Goal: Task Accomplishment & Management: Use online tool/utility

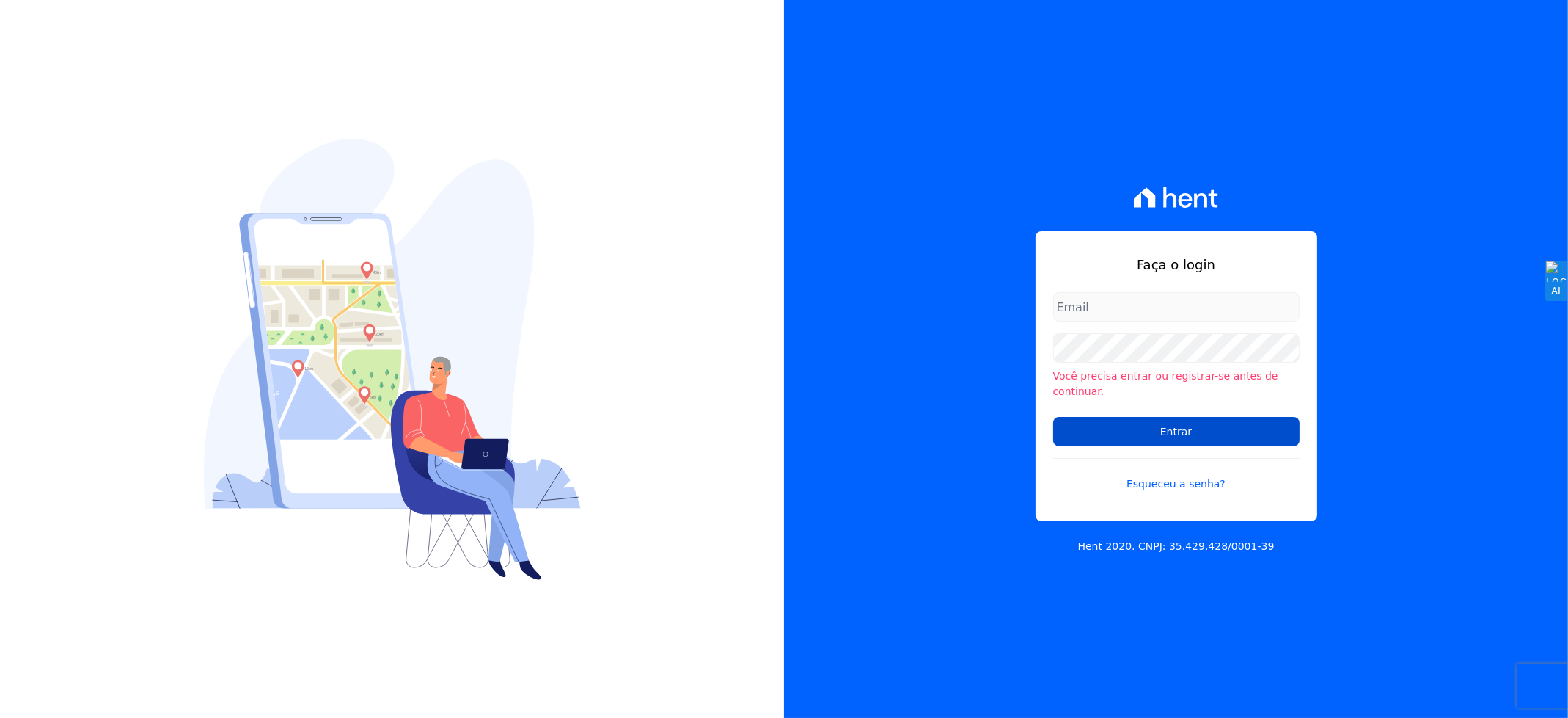
type input "andersoncruz@construtoravitale.com.br"
click at [1169, 428] on input "Entrar" at bounding box center [1176, 431] width 247 height 29
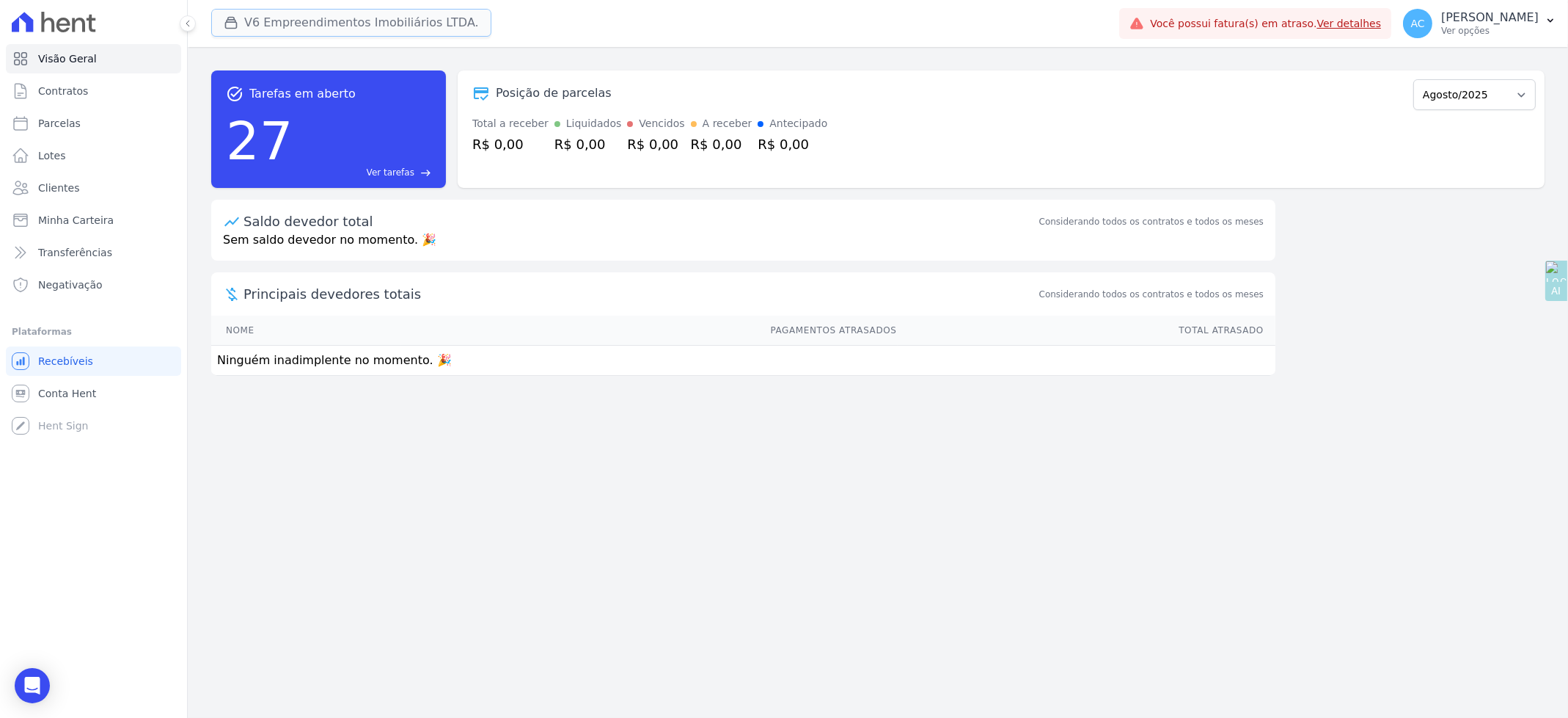
click at [305, 16] on button "V6 Empreendimentos Imobiliários LTDA." at bounding box center [351, 23] width 280 height 28
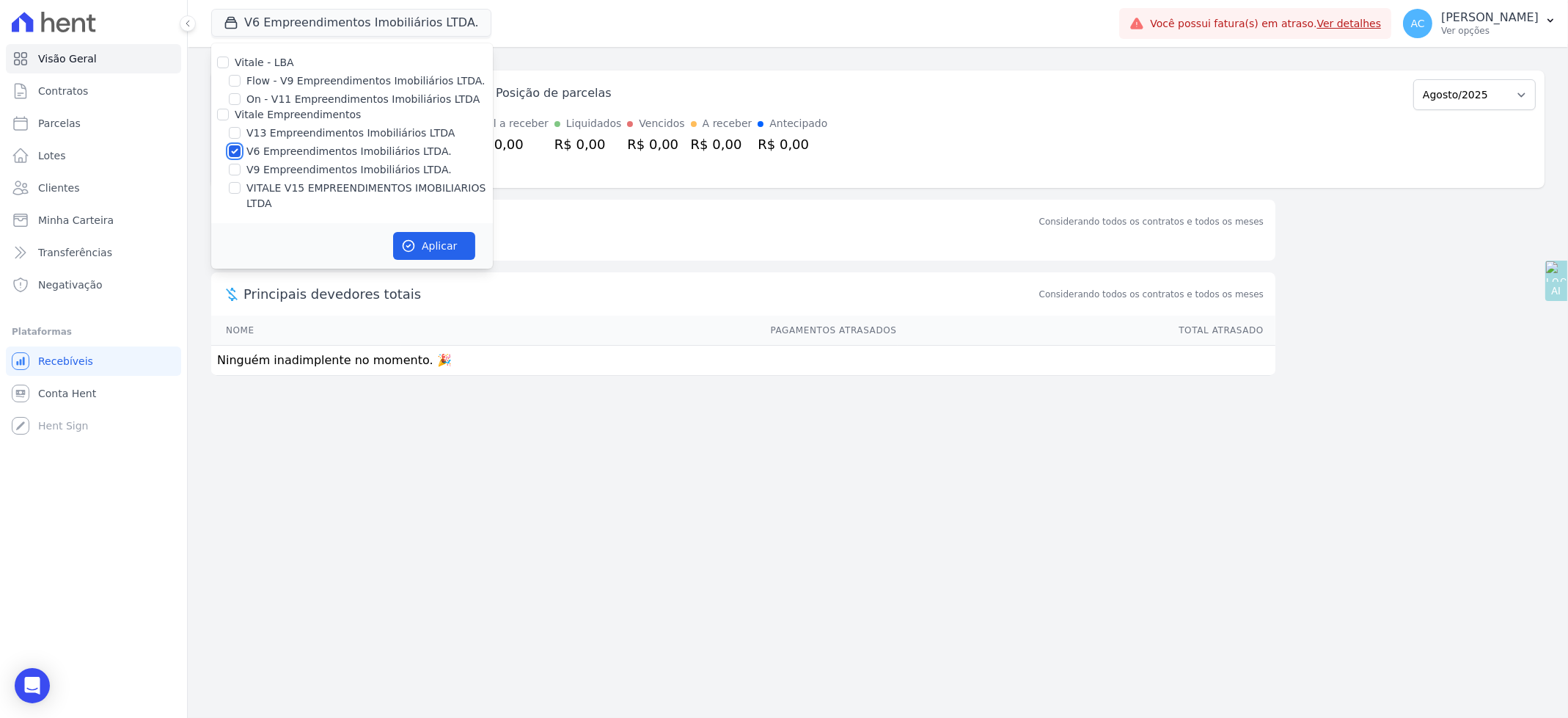
click at [235, 150] on input "V6 Empreendimentos Imobiliários LTDA." at bounding box center [234, 151] width 12 height 12
checkbox input "false"
click at [238, 190] on input "VITALE V15 EMPREENDIMENTOS IMOBILIARIOS LTDA" at bounding box center [234, 188] width 12 height 12
checkbox input "true"
click at [461, 236] on button "Aplicar" at bounding box center [434, 246] width 82 height 28
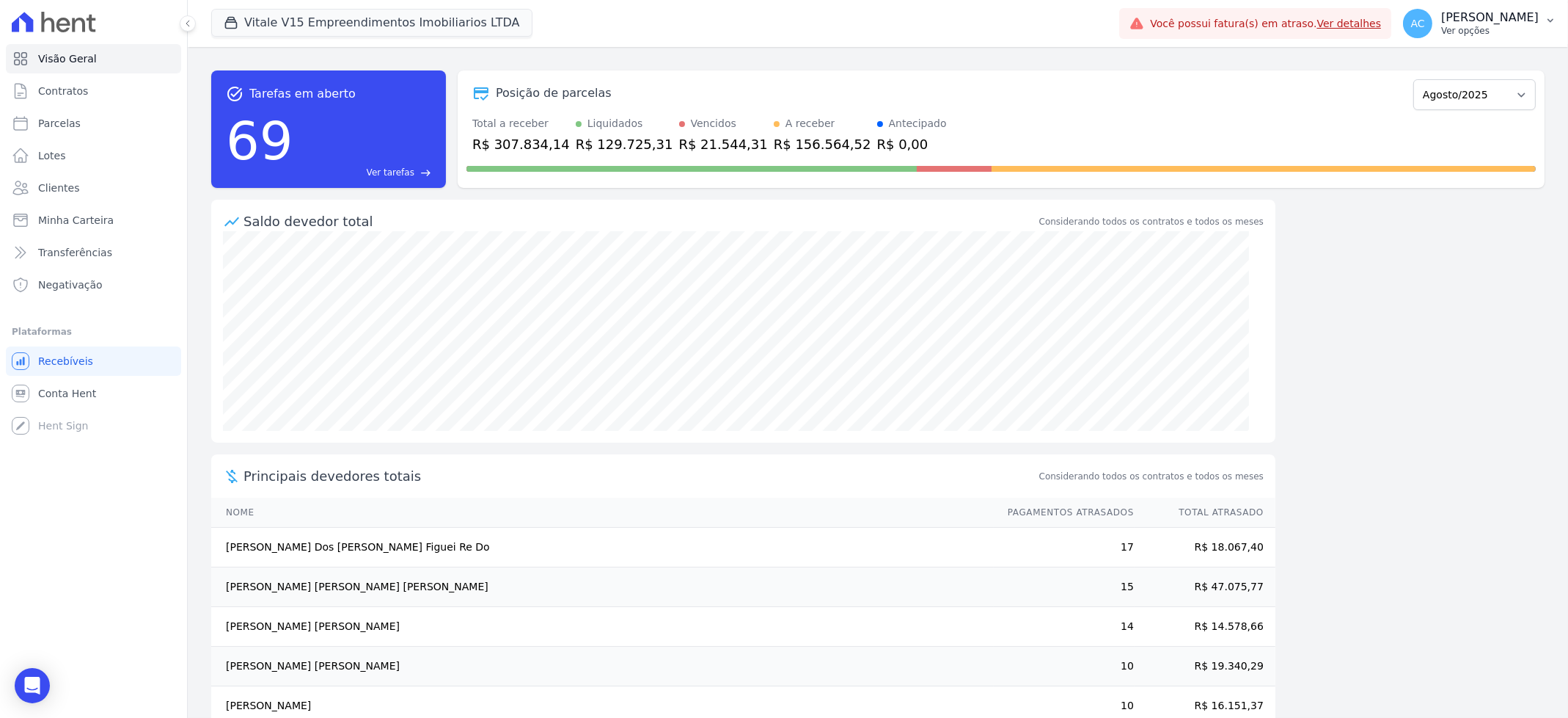
click at [1500, 27] on p "Ver opções" at bounding box center [1490, 31] width 98 height 12
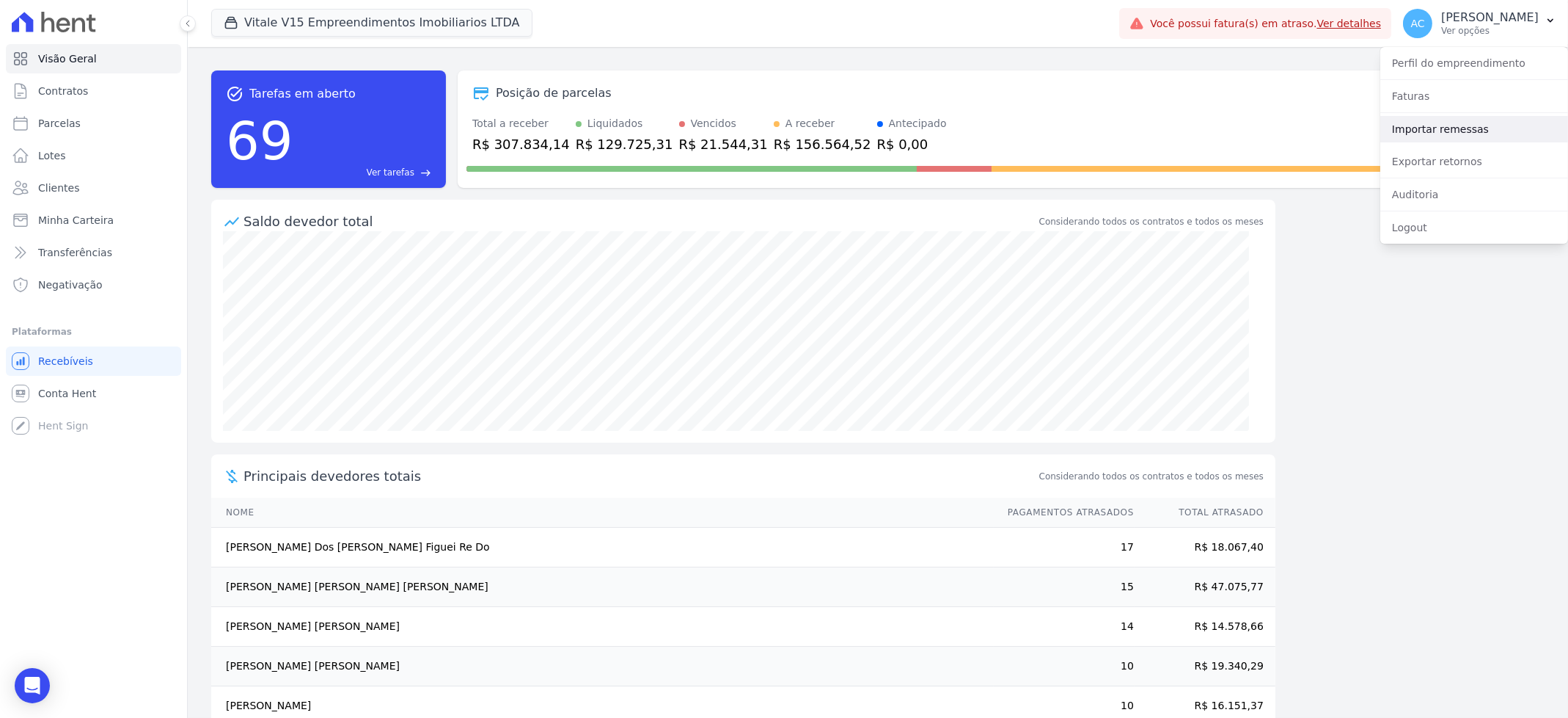
click at [1445, 131] on link "Importar remessas" at bounding box center [1474, 129] width 188 height 27
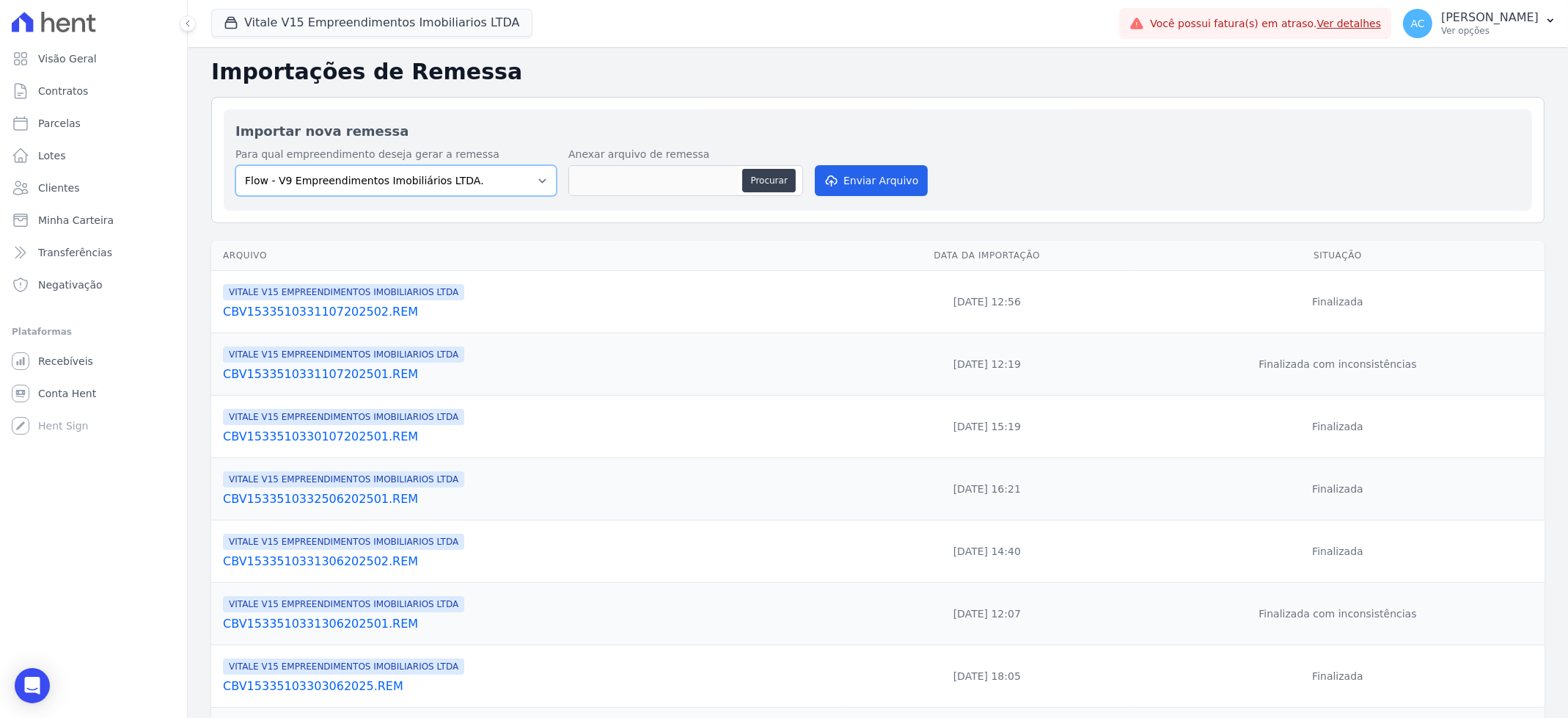
drag, startPoint x: 518, startPoint y: 176, endPoint x: 487, endPoint y: 188, distance: 33.2
click at [518, 176] on select "Flow - V9 Empreendimentos Imobiliários LTDA. On - V11 Empreendimentos Imobiliár…" at bounding box center [396, 180] width 321 height 31
select select "43a01992-2921-4595-aa0d-28e05d992a61"
click at [235, 165] on select "Flow - V9 Empreendimentos Imobiliários LTDA. On - V11 Empreendimentos Imobiliár…" at bounding box center [396, 180] width 321 height 31
click at [755, 178] on button "Procurar" at bounding box center [769, 181] width 53 height 23
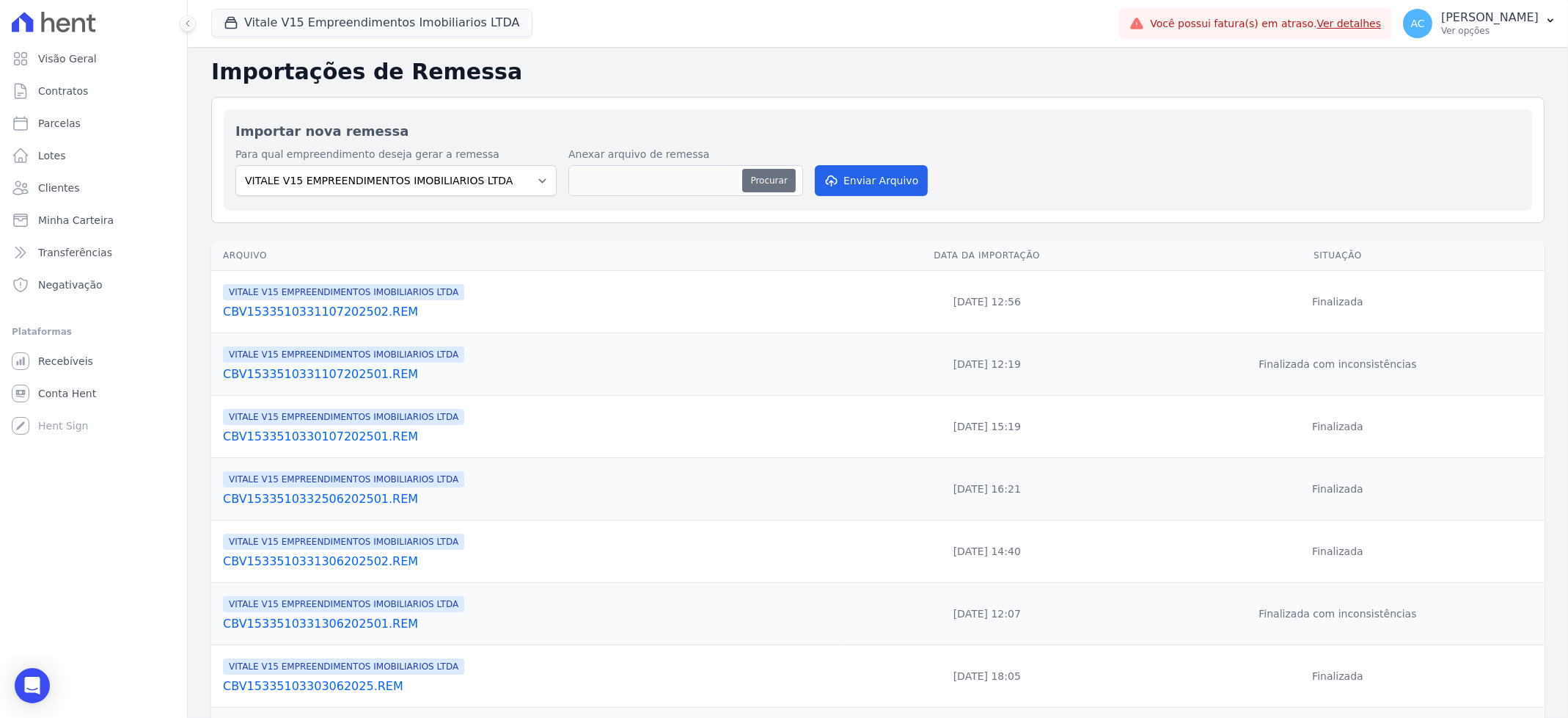
type input "CBV1533510331808202501.REM"
click at [848, 190] on button "Enviar Arquivo" at bounding box center [871, 180] width 113 height 31
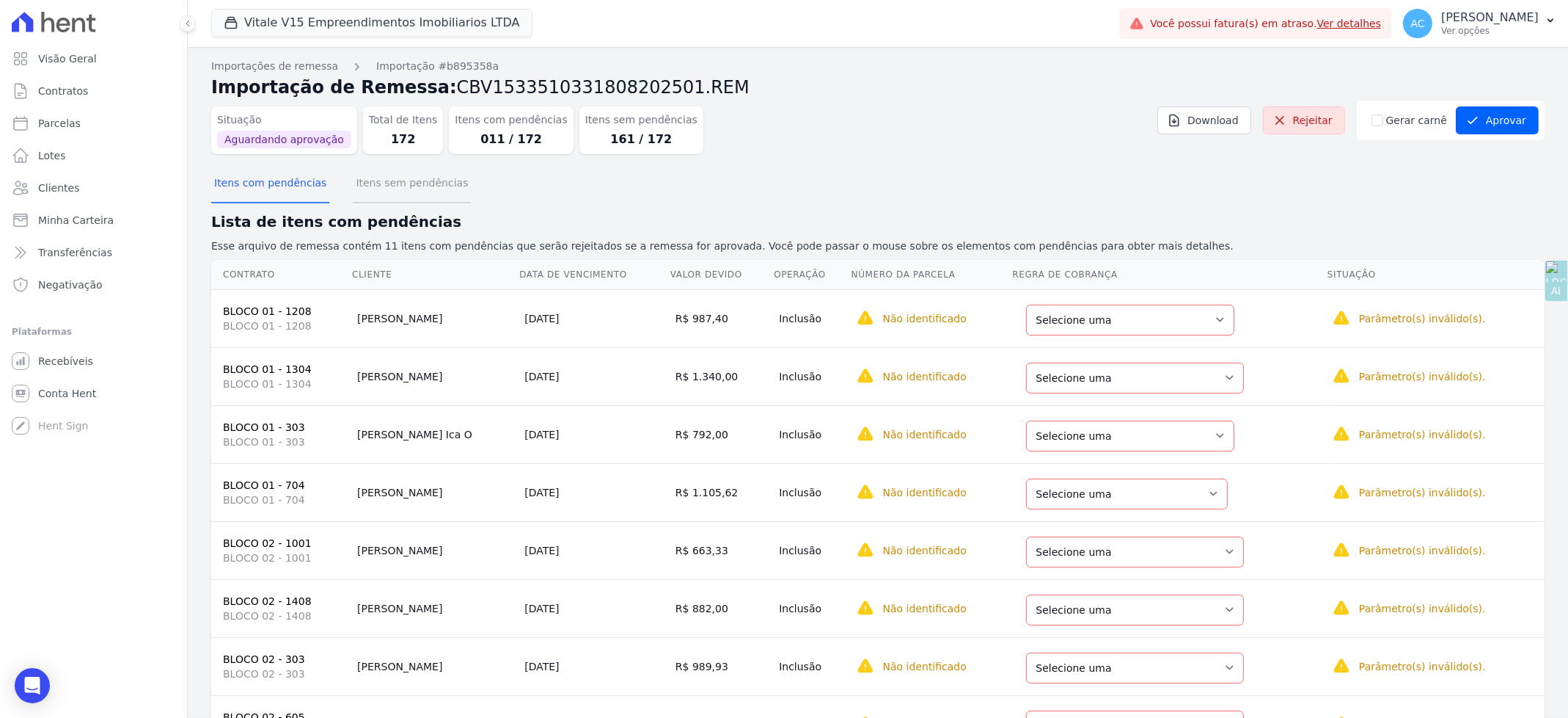
click at [402, 181] on button "Itens sem pendências" at bounding box center [411, 184] width 118 height 38
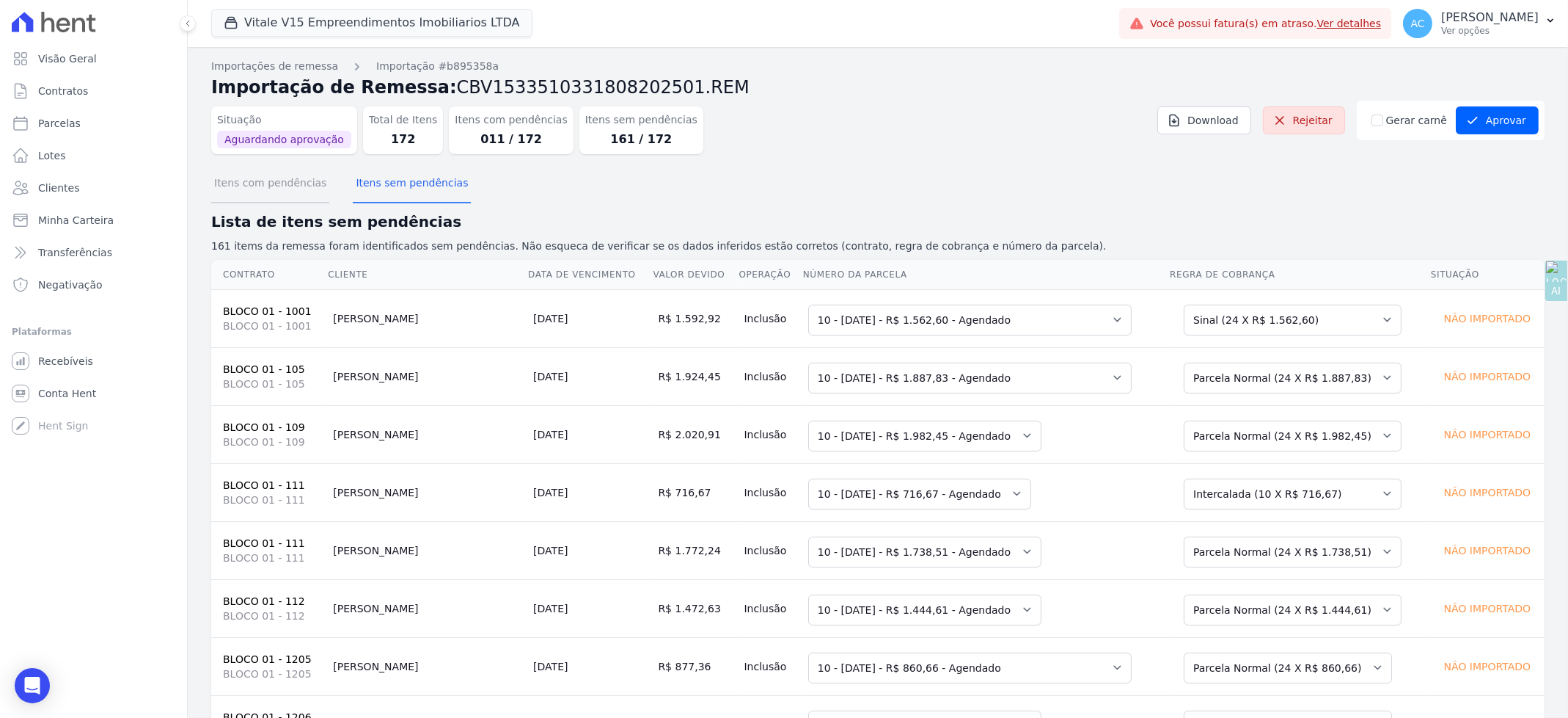
click at [280, 181] on button "Itens com pendências" at bounding box center [270, 184] width 118 height 38
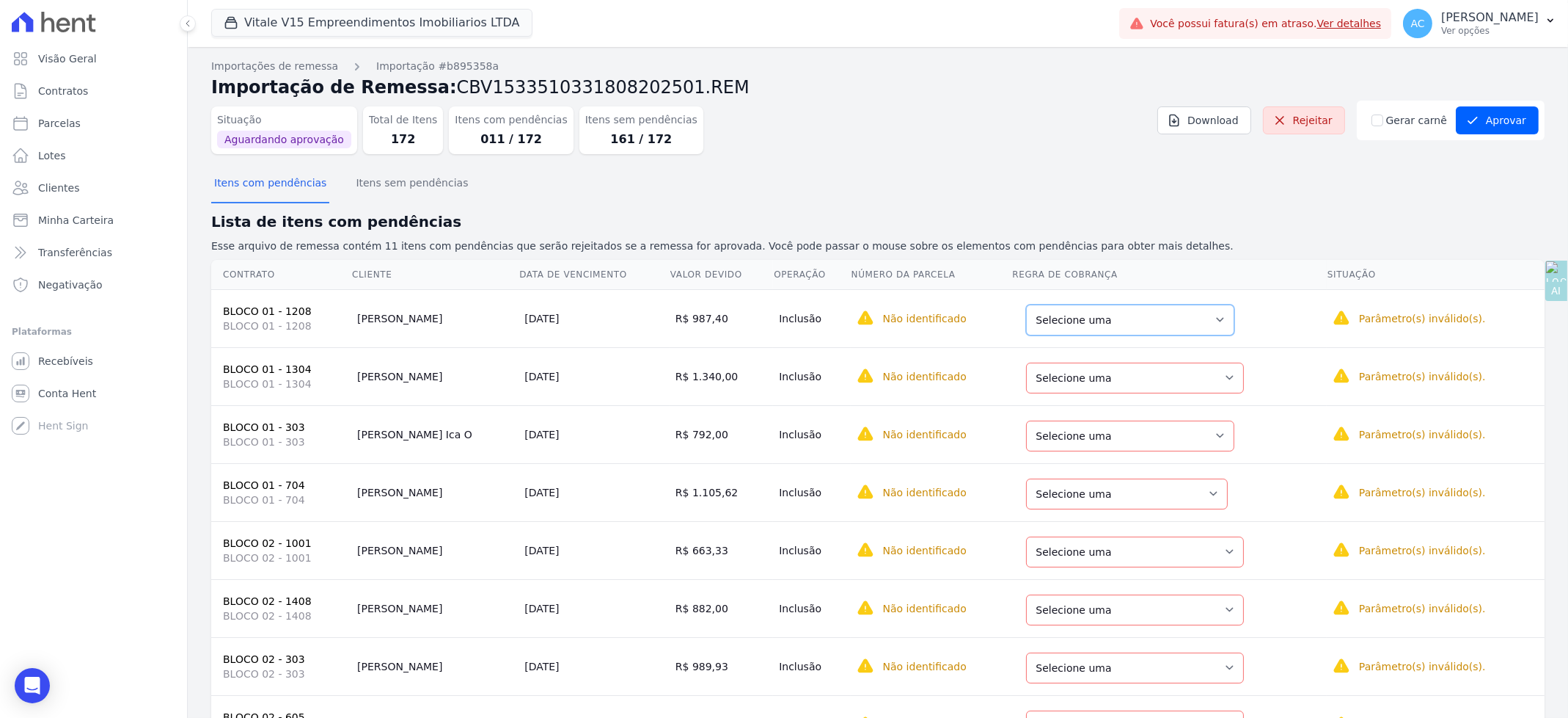
click at [1109, 328] on select "Selecione uma Nova Parcela Avulsa Parcela Avulsa Existente Parcela Normal (24 X…" at bounding box center [1131, 320] width 209 height 31
drag, startPoint x: 1087, startPoint y: 381, endPoint x: 1084, endPoint y: 391, distance: 10.4
click at [1086, 379] on select "Selecione uma Nova Parcela Avulsa Parcela Avulsa Existente Intercalada (9 X R$ …" at bounding box center [1138, 378] width 218 height 31
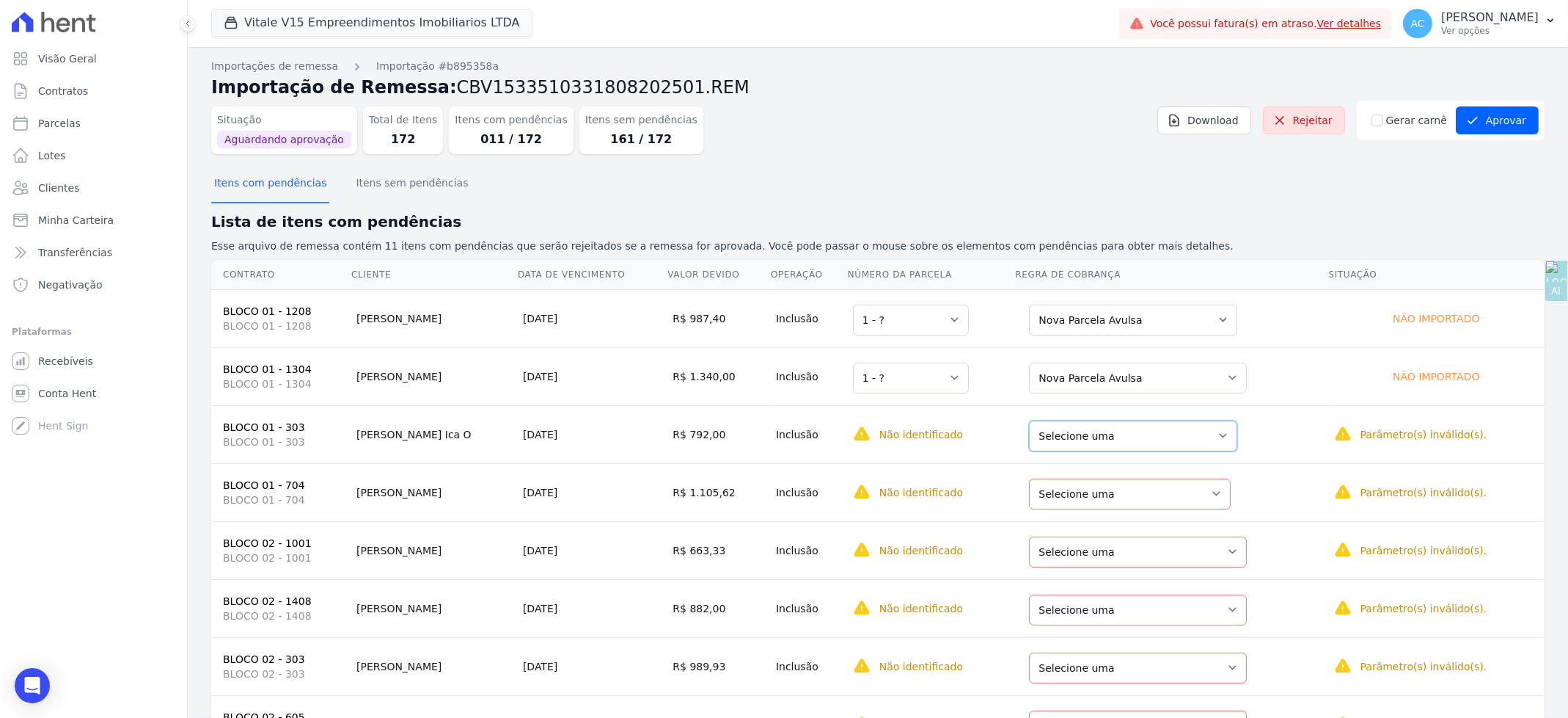
drag, startPoint x: 1098, startPoint y: 427, endPoint x: 1099, endPoint y: 446, distance: 19.0
click at [1099, 427] on select "Selecione uma Nova Parcela Avulsa Parcela Avulsa Existente Parcela Normal (24 X…" at bounding box center [1133, 436] width 209 height 31
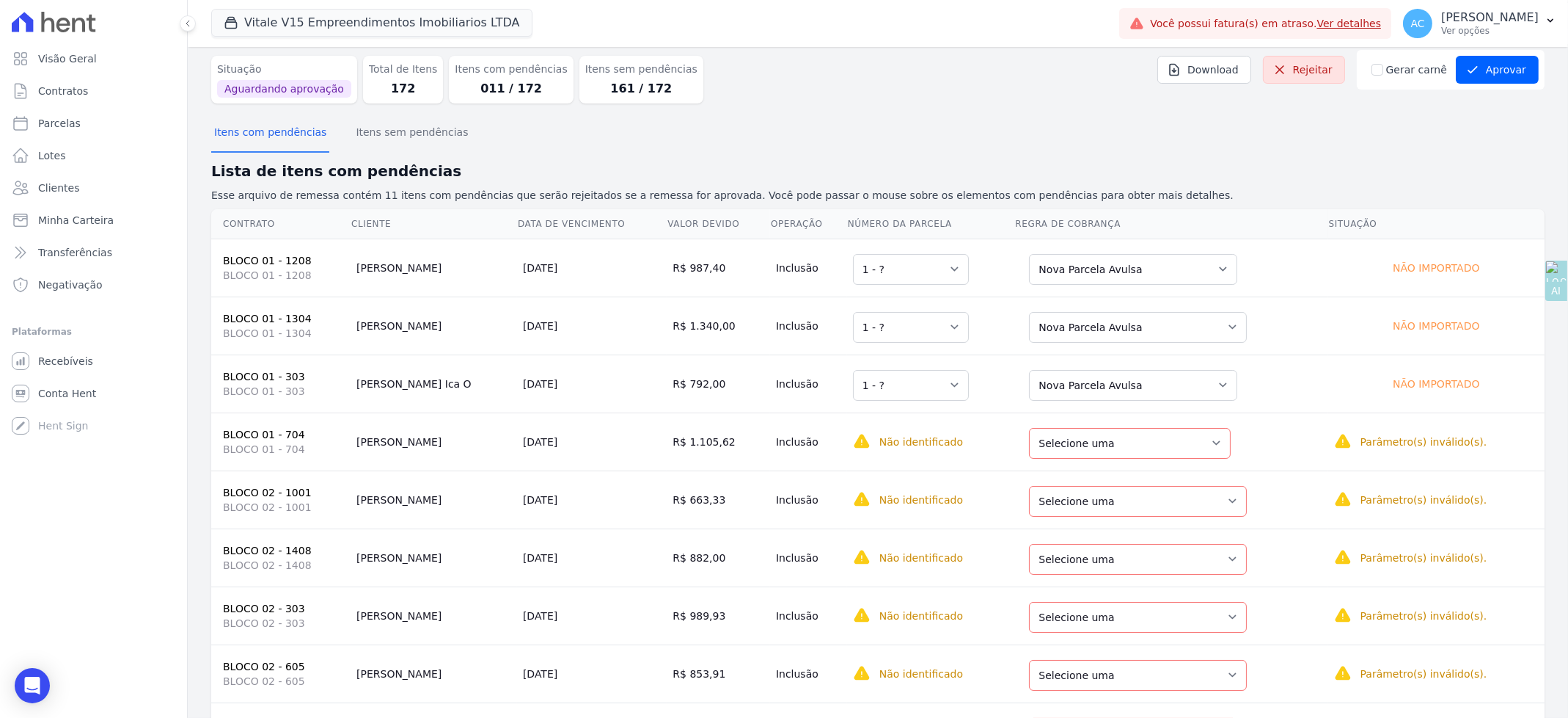
scroll to position [196, 0]
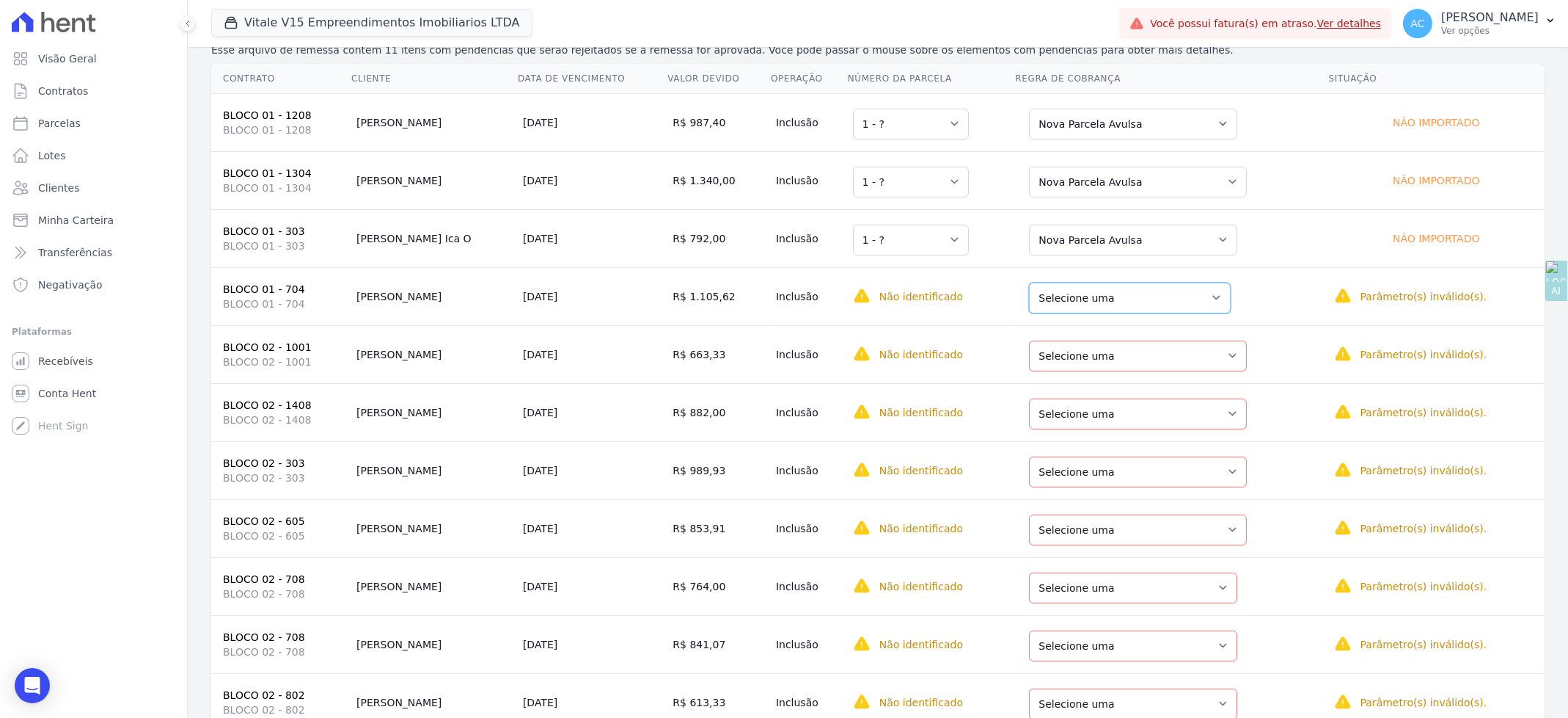
click at [1101, 297] on select "Selecione uma Nova Parcela Avulsa Parcela Avulsa Existente Parcela Normal (1 X …" at bounding box center [1130, 297] width 202 height 31
click at [1104, 356] on select "Selecione uma Nova Parcela Avulsa Parcela Avulsa Existente Intercalada (3 X R$ …" at bounding box center [1138, 355] width 218 height 31
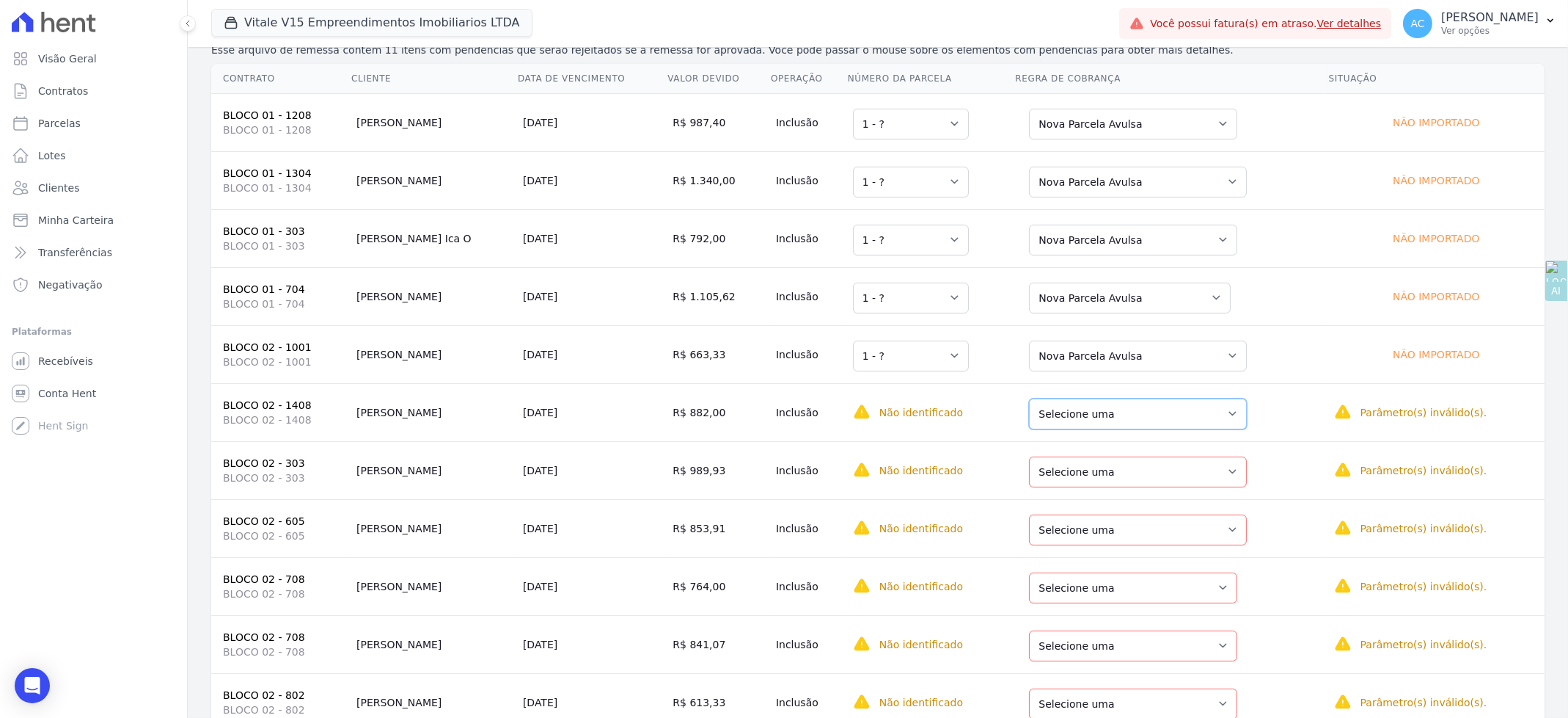
drag, startPoint x: 1098, startPoint y: 417, endPoint x: 1096, endPoint y: 428, distance: 11.2
click at [1098, 415] on select "Selecione uma Nova Parcela Avulsa Parcela Avulsa Existente Parcela Normal (24 X…" at bounding box center [1138, 413] width 218 height 31
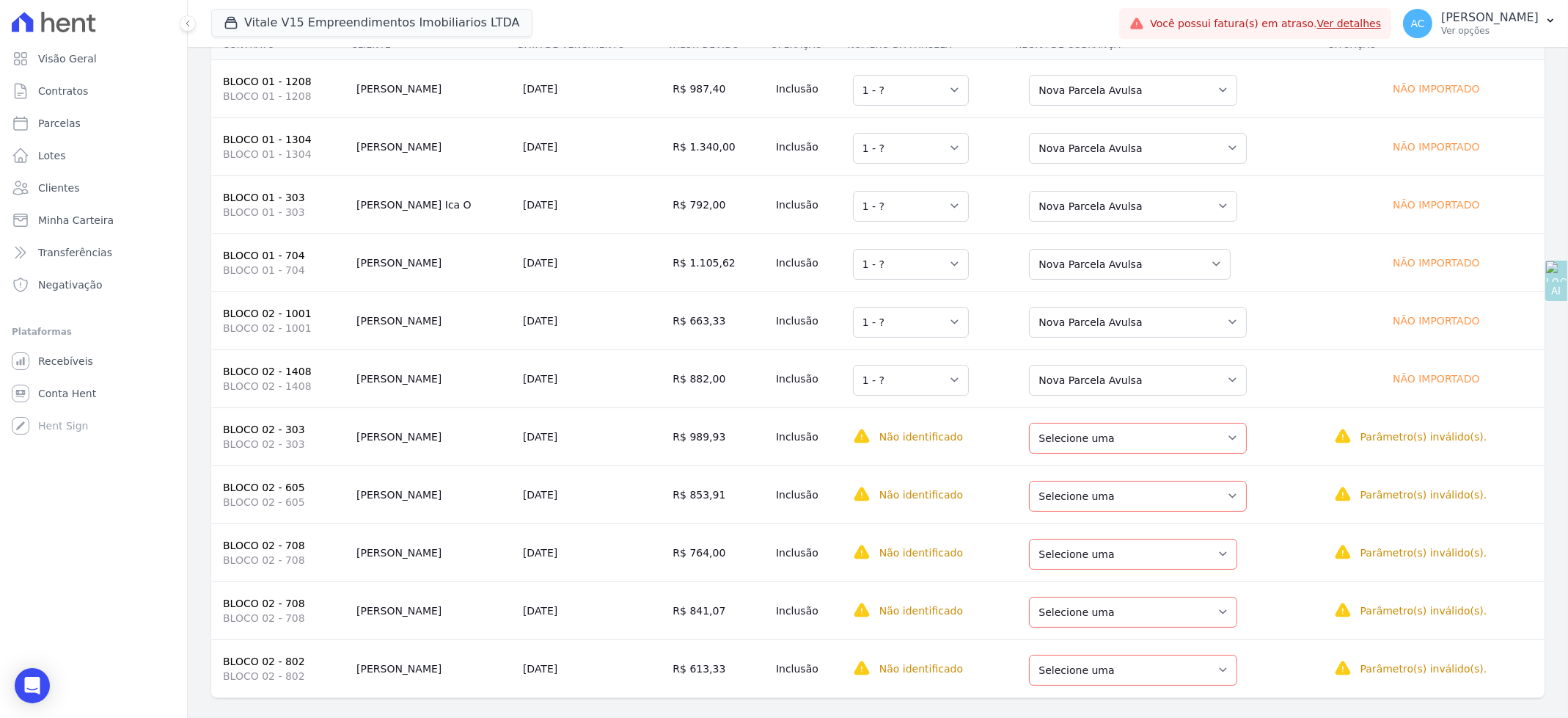
scroll to position [247, 0]
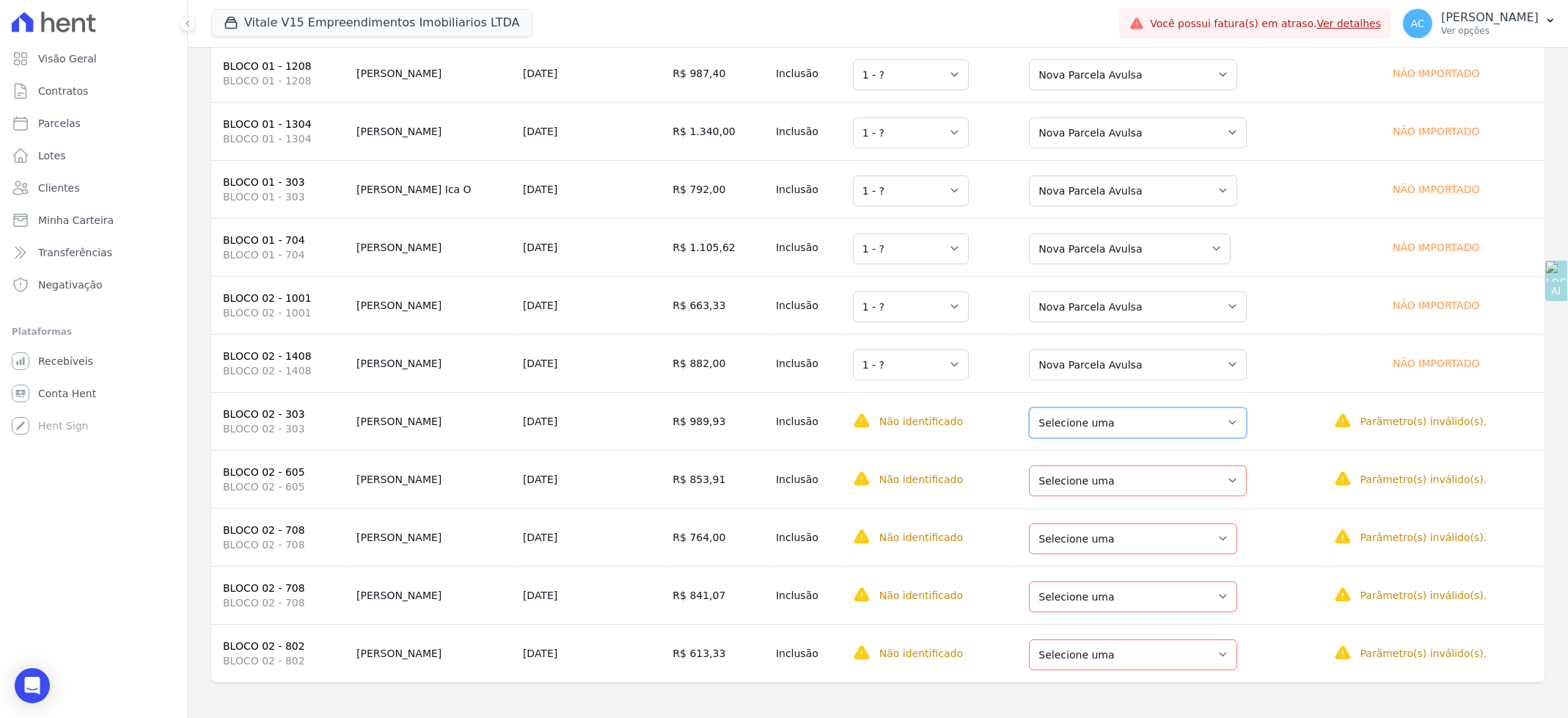
click at [1123, 417] on select "Selecione uma Nova Parcela Avulsa Parcela Avulsa Existente Intercalada (1 X R$ …" at bounding box center [1138, 422] width 218 height 31
click at [1117, 479] on select "Selecione uma Nova Parcela Avulsa Parcela Avulsa Existente Intercalada (3 X R$ …" at bounding box center [1138, 480] width 218 height 31
click at [1110, 533] on select "Selecione uma Nova Parcela Avulsa Parcela Avulsa Existente Sinal (12 X R$ 764,0…" at bounding box center [1133, 538] width 209 height 31
click at [1095, 533] on select "Selecione uma Nova Parcela Avulsa Parcela Avulsa Existente Sinal (12 X R$ 764,0…" at bounding box center [1133, 538] width 209 height 31
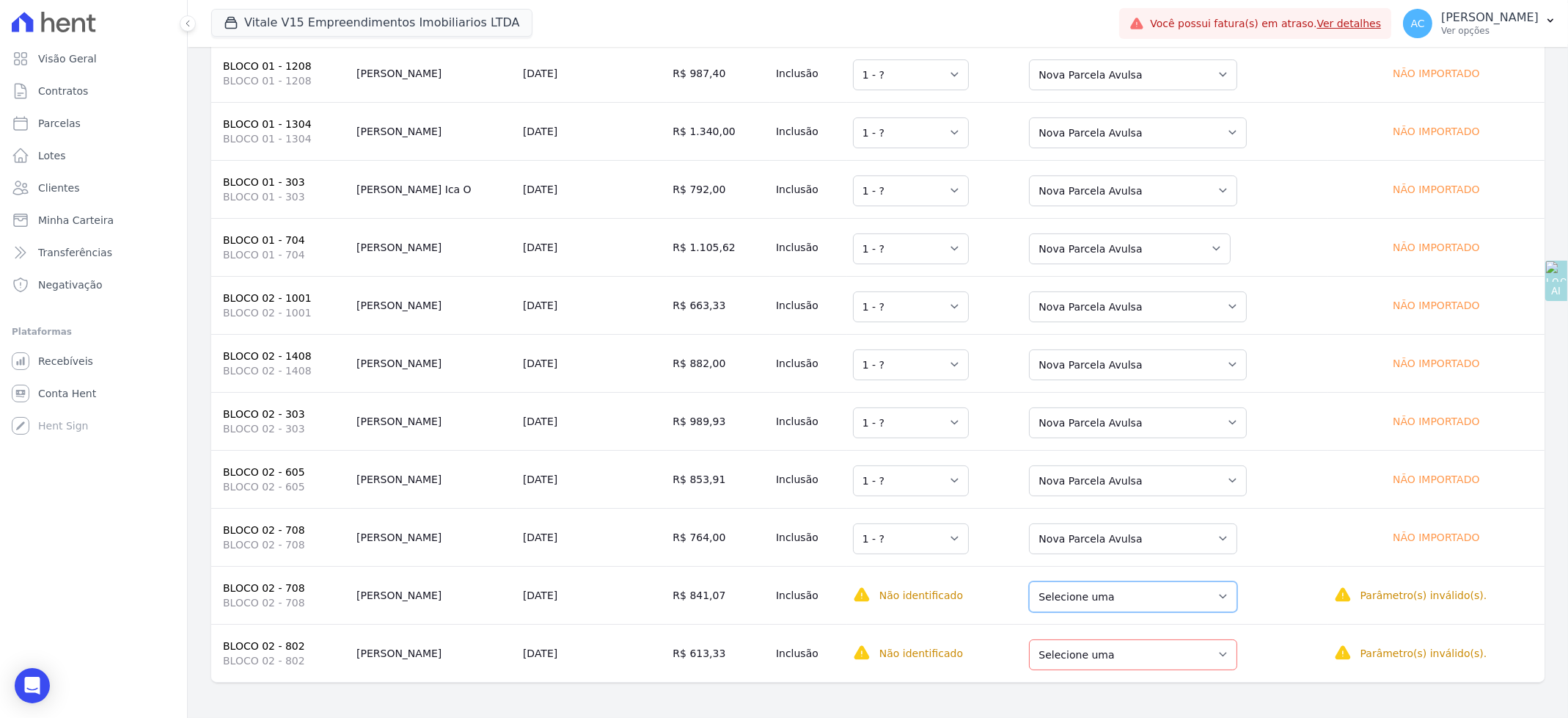
click at [1117, 603] on select "Selecione uma Nova Parcela Avulsa Parcela Avulsa Existente Sinal (12 X R$ 764,0…" at bounding box center [1133, 596] width 209 height 31
drag, startPoint x: 1099, startPoint y: 653, endPoint x: 1103, endPoint y: 640, distance: 13.6
click at [1099, 653] on select "Selecione uma Nova Parcela Avulsa Parcela Avulsa Existente Sinal (1 X R$ 100,66…" at bounding box center [1133, 654] width 209 height 31
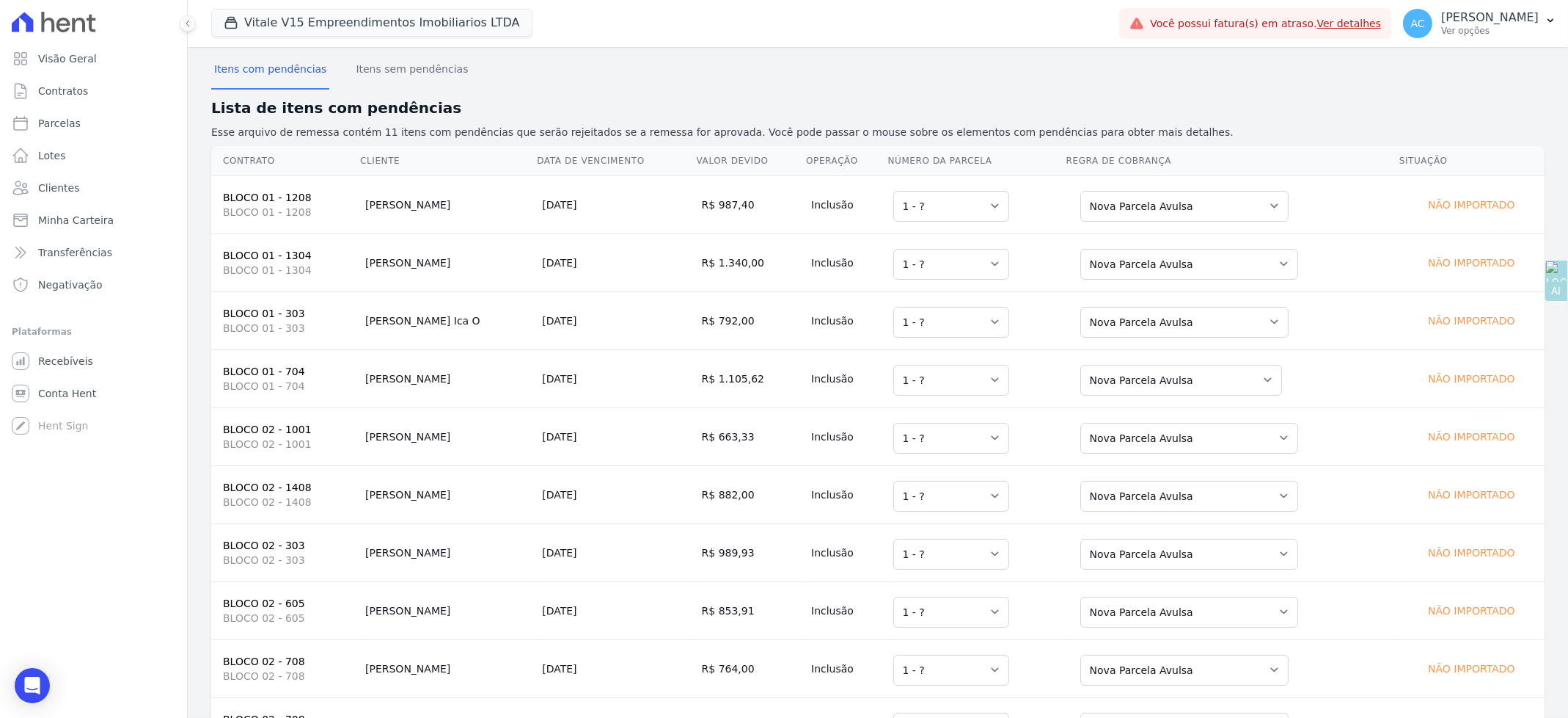
scroll to position [0, 0]
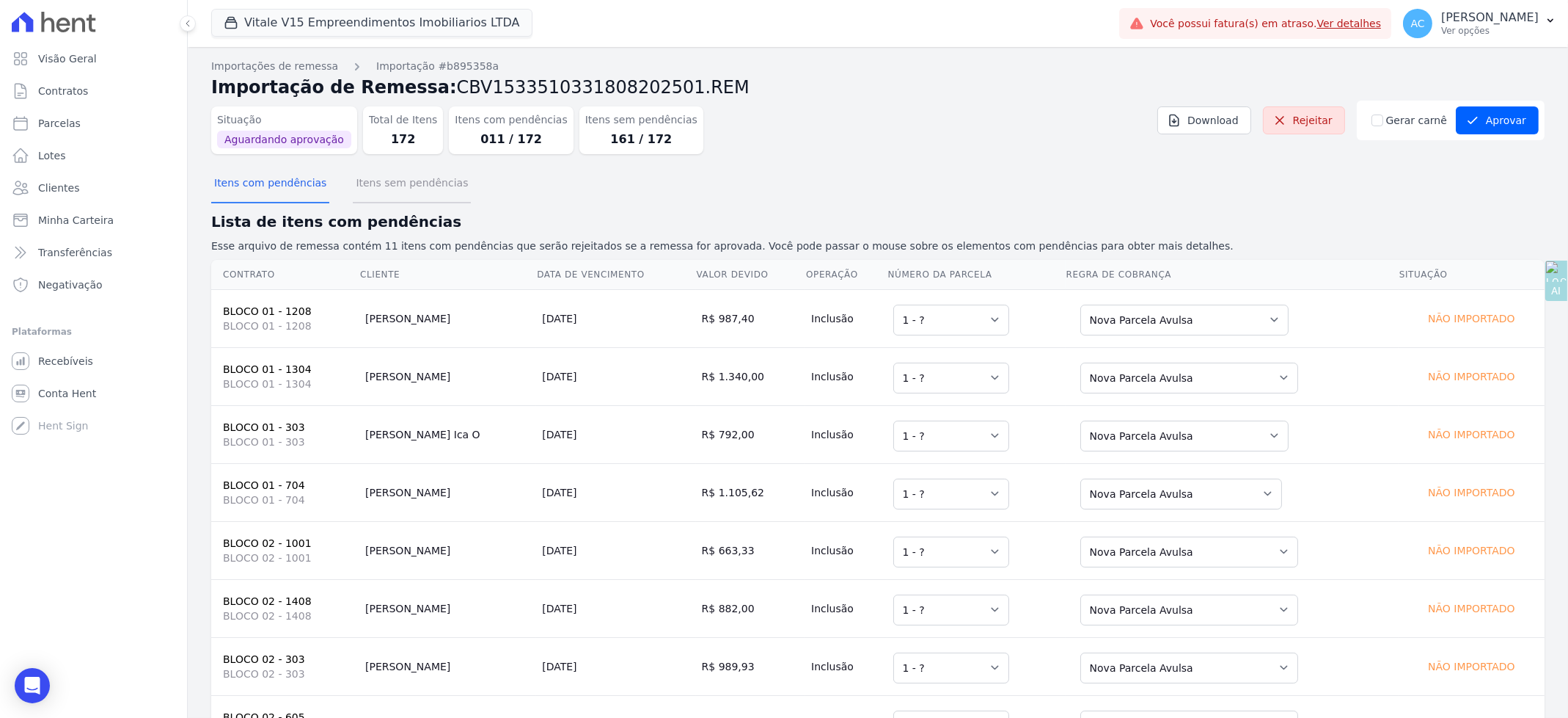
click at [392, 184] on button "Itens sem pendências" at bounding box center [411, 184] width 118 height 38
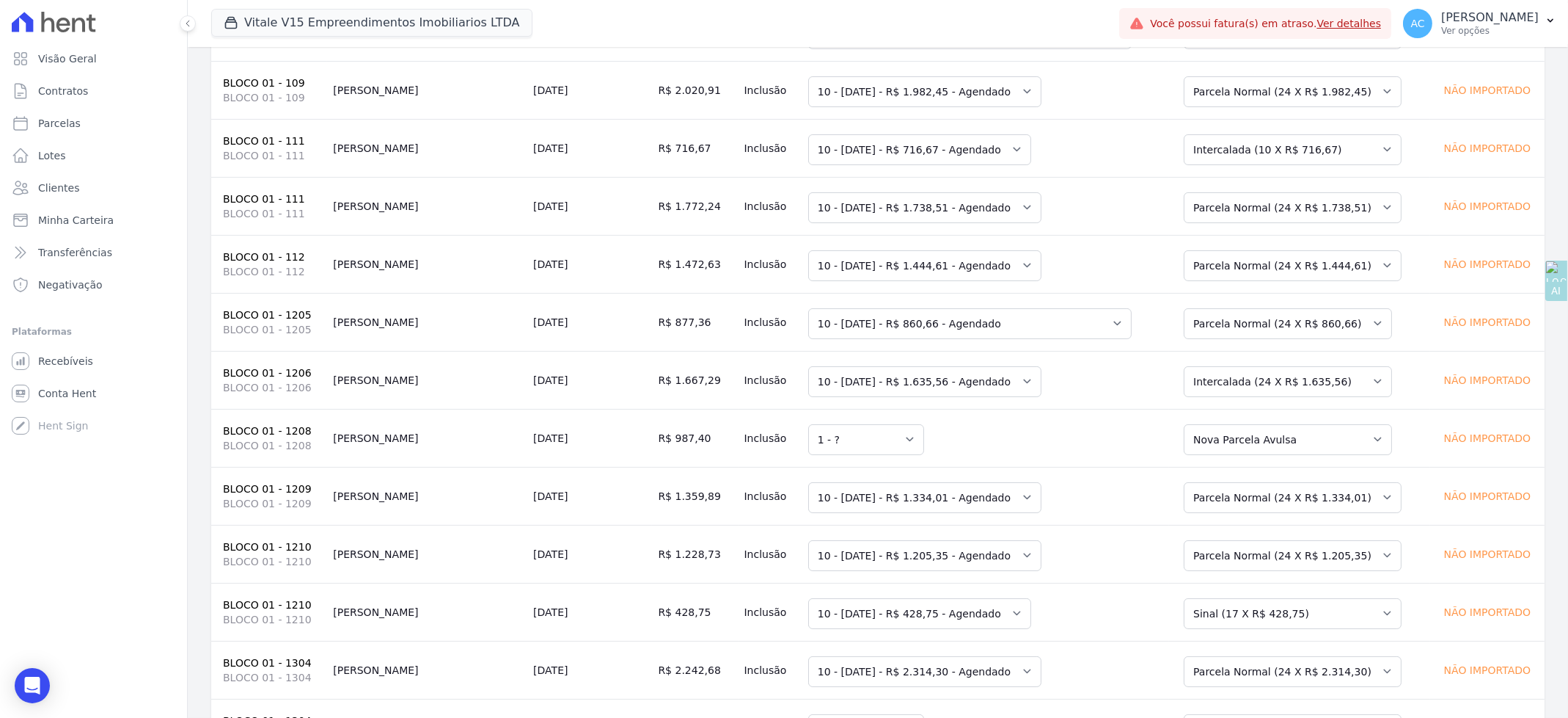
scroll to position [391, 0]
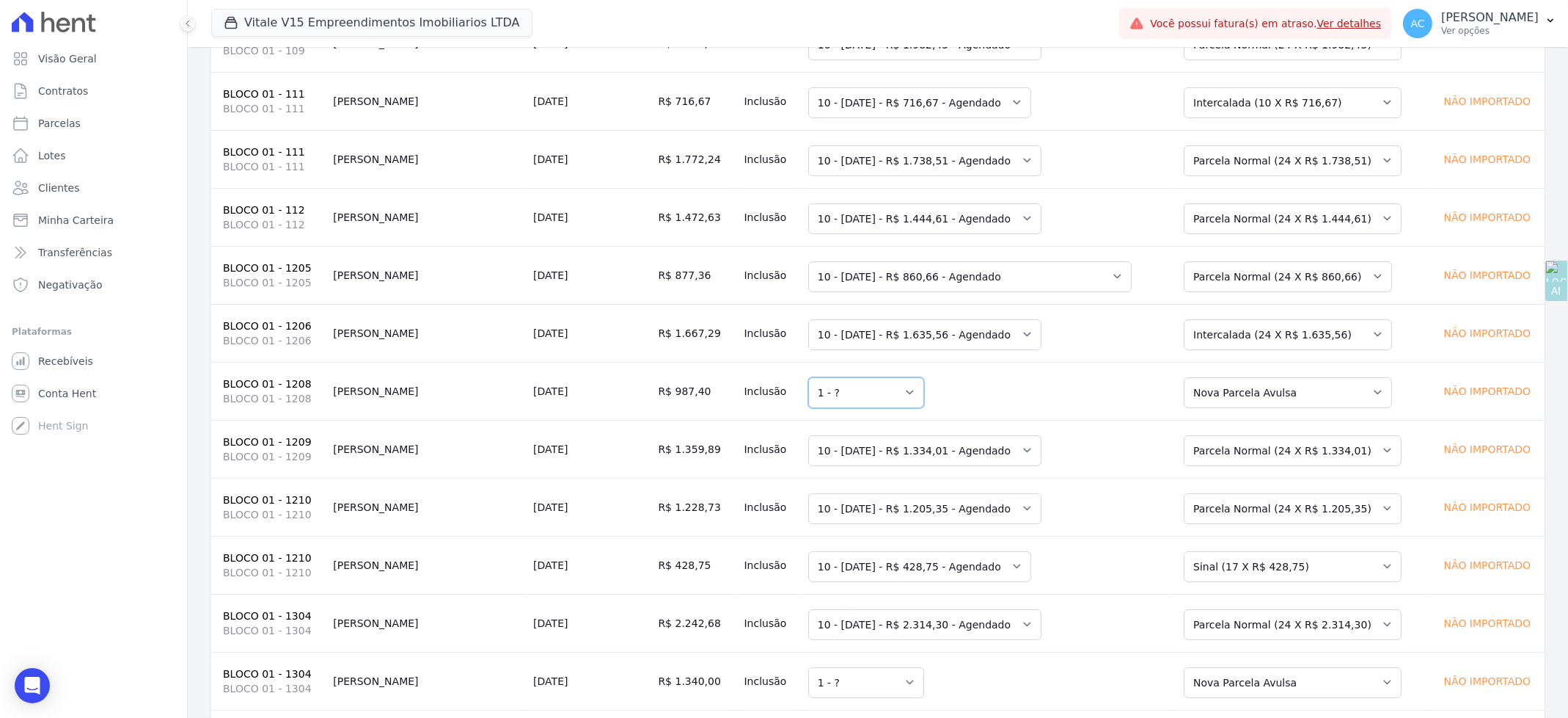
click at [839, 382] on select "Selecione uma 1 - ?" at bounding box center [866, 392] width 116 height 31
click at [839, 385] on select "Selecione uma 1 - ?" at bounding box center [866, 392] width 116 height 31
click at [1203, 392] on select "Selecione uma Nova Parcela Avulsa Parcela Avulsa Existente Parcela Normal (24 X…" at bounding box center [1288, 392] width 209 height 31
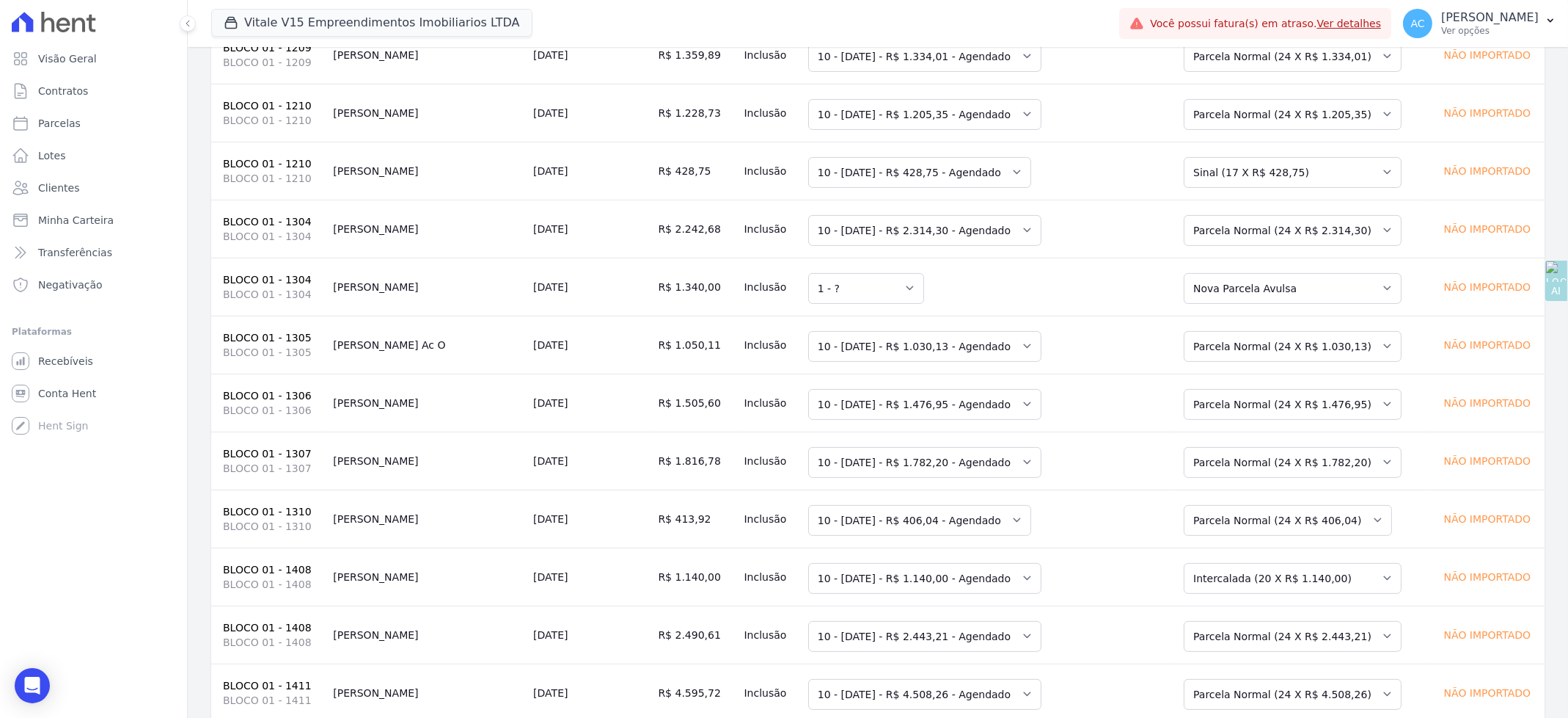
scroll to position [685, 0]
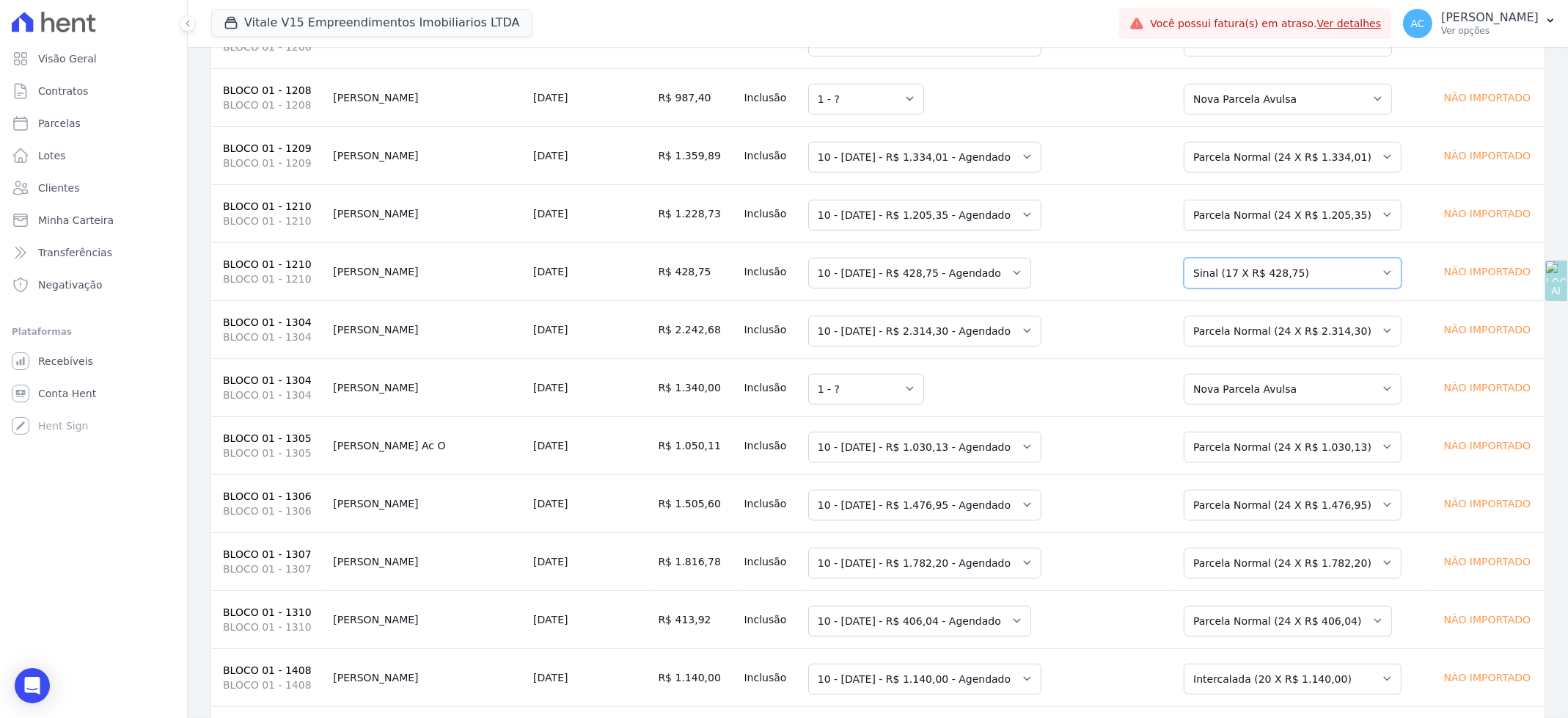
click at [1259, 271] on select "Selecione uma Nova Parcela Avulsa Parcela Avulsa Existente Intercalada (3 X R$ …" at bounding box center [1292, 272] width 218 height 31
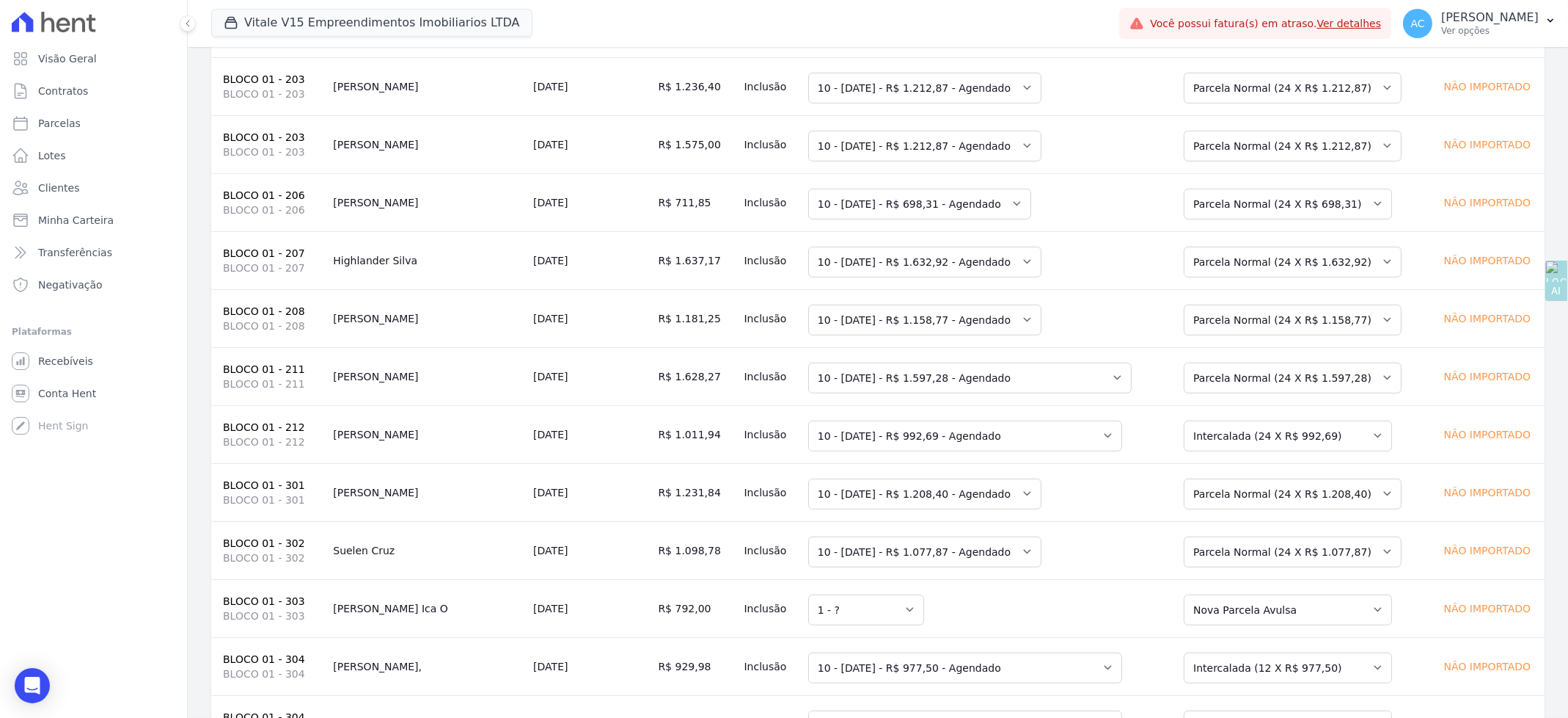
scroll to position [1956, 0]
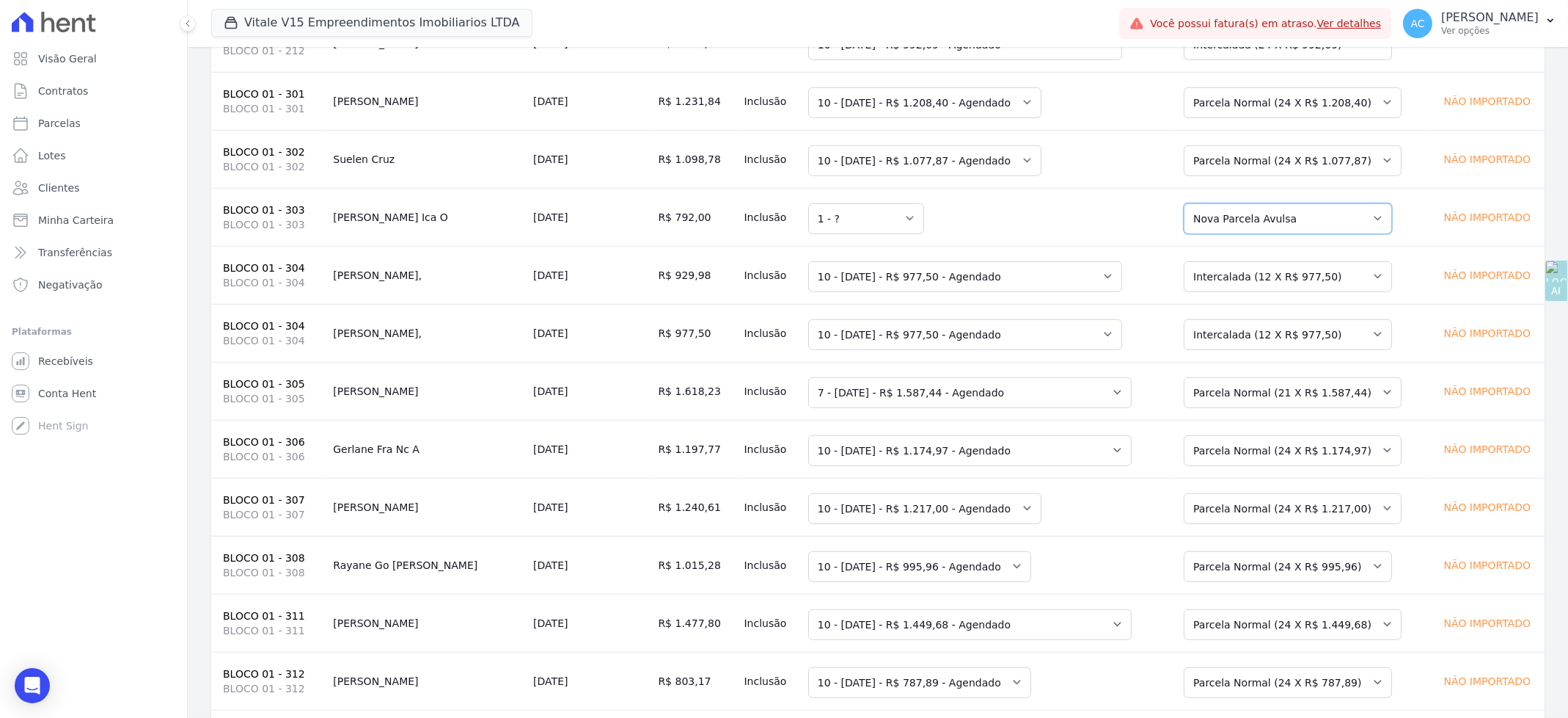
click at [1294, 231] on select "Selecione uma Nova Parcela Avulsa Parcela Avulsa Existente Parcela Normal (24 X…" at bounding box center [1288, 218] width 209 height 31
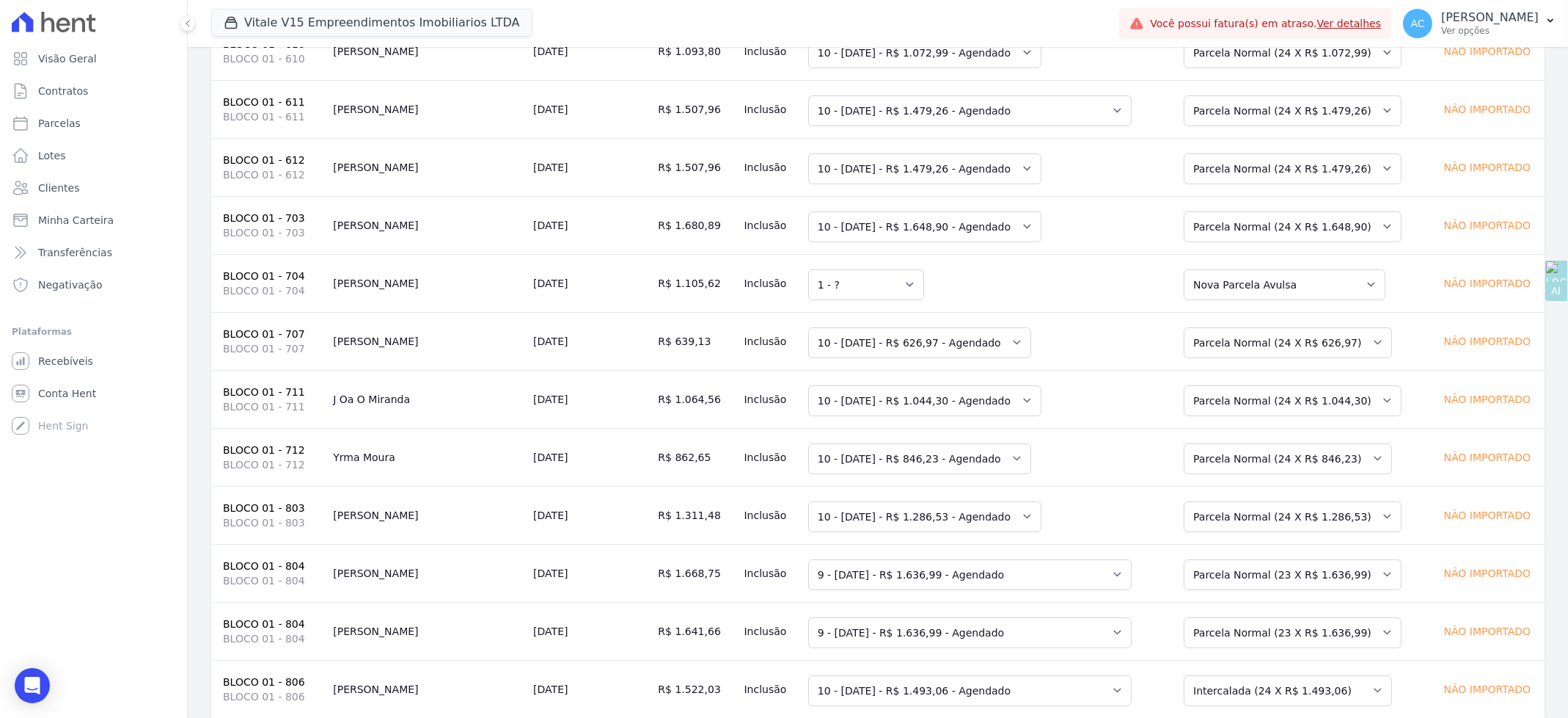
scroll to position [3642, 0]
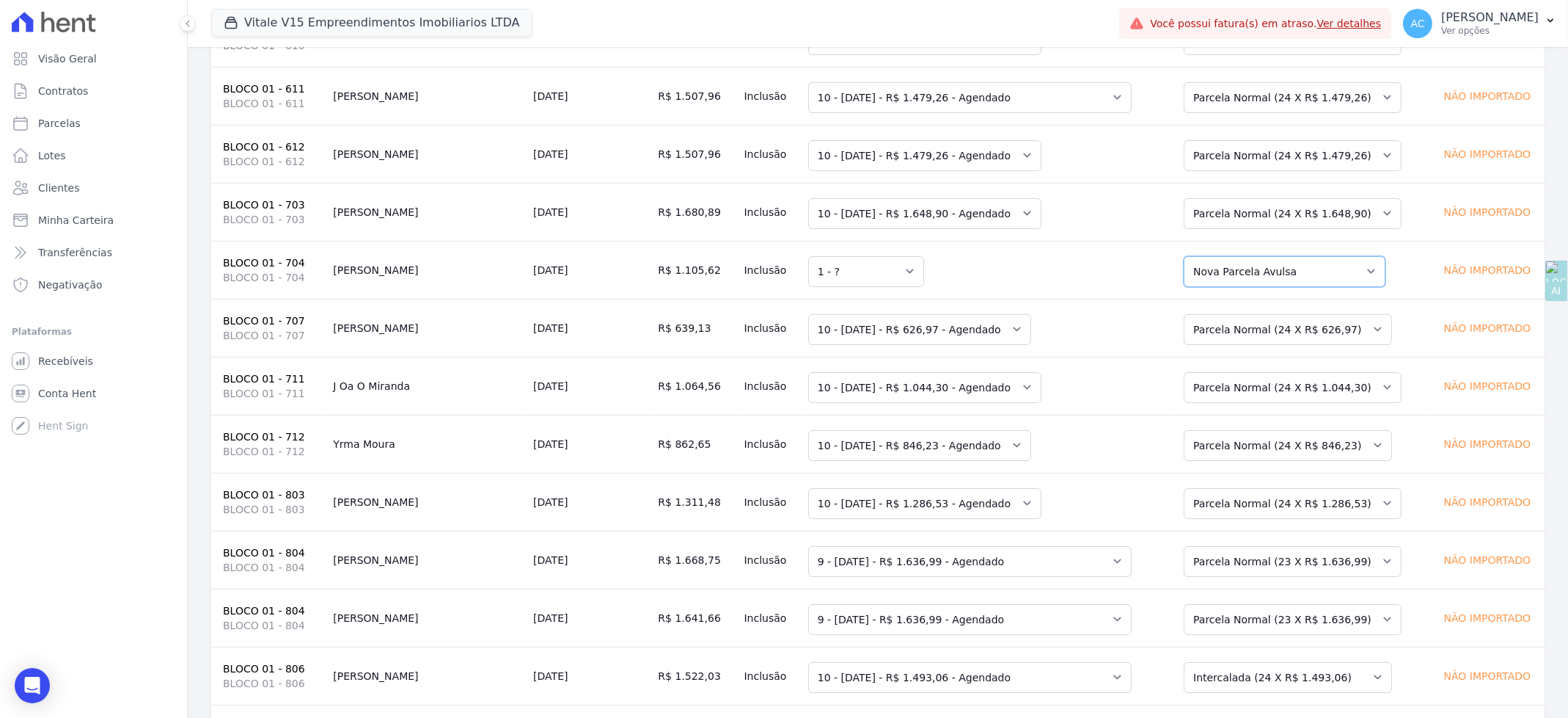
click at [1318, 284] on select "Selecione uma Nova Parcela Avulsa Parcela Avulsa Existente Parcela Normal (1 X …" at bounding box center [1285, 271] width 202 height 31
click at [1184, 270] on select "Selecione uma Nova Parcela Avulsa Parcela Avulsa Existente Parcela Normal (1 X …" at bounding box center [1285, 271] width 202 height 31
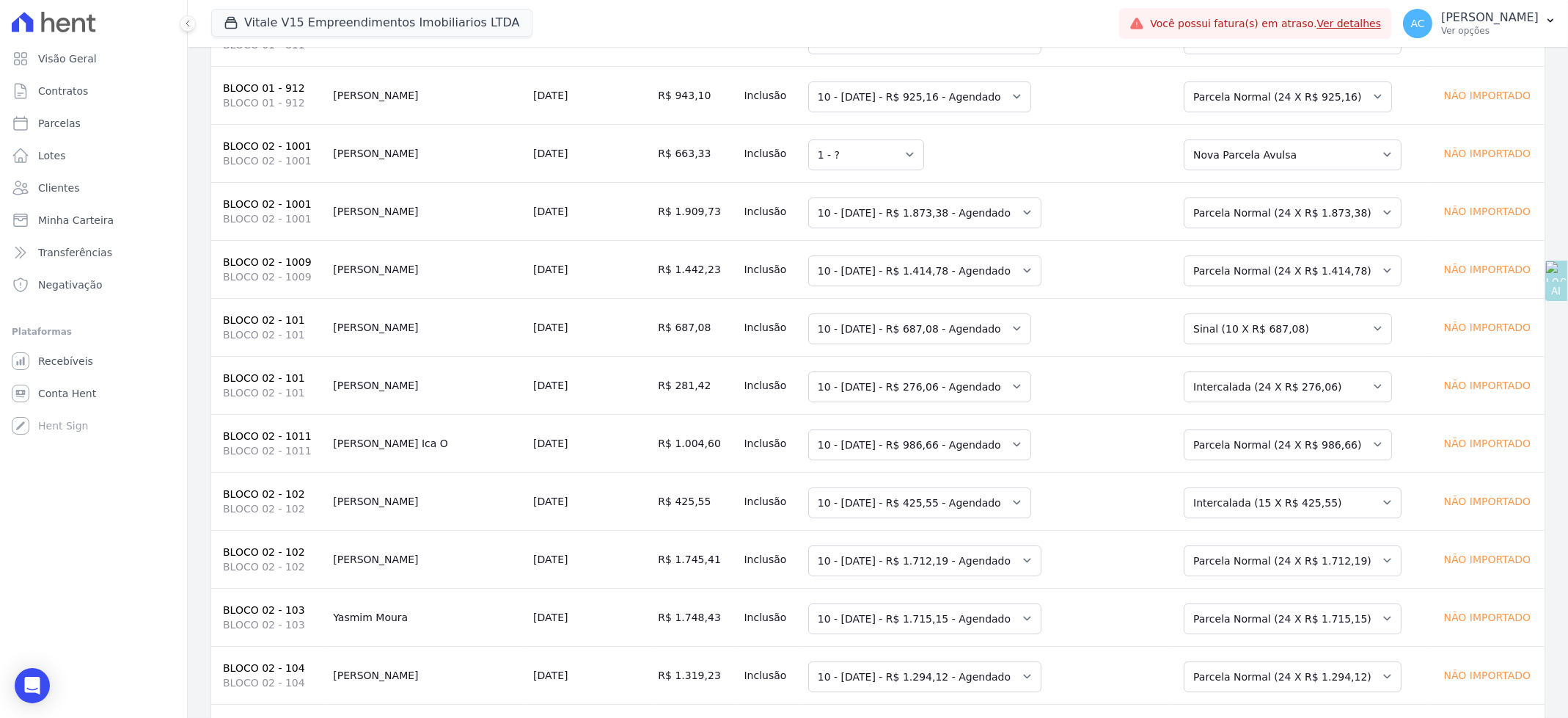
scroll to position [4450, 0]
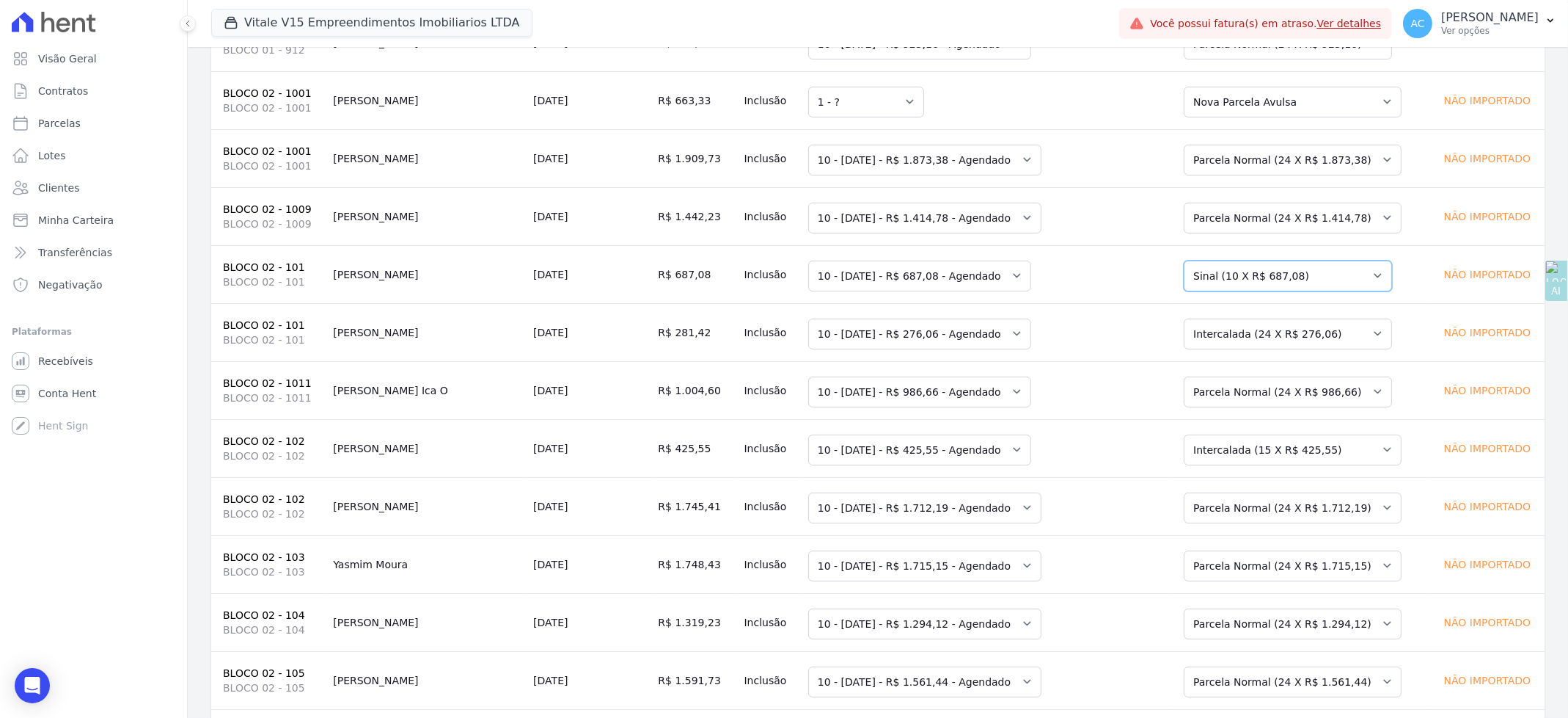
drag, startPoint x: 1326, startPoint y: 292, endPoint x: 1303, endPoint y: 295, distance: 23.2
click at [1326, 292] on select "Selecione uma Nova Parcela Avulsa Parcela Avulsa Existente Parcela Normal (30 X…" at bounding box center [1288, 276] width 209 height 31
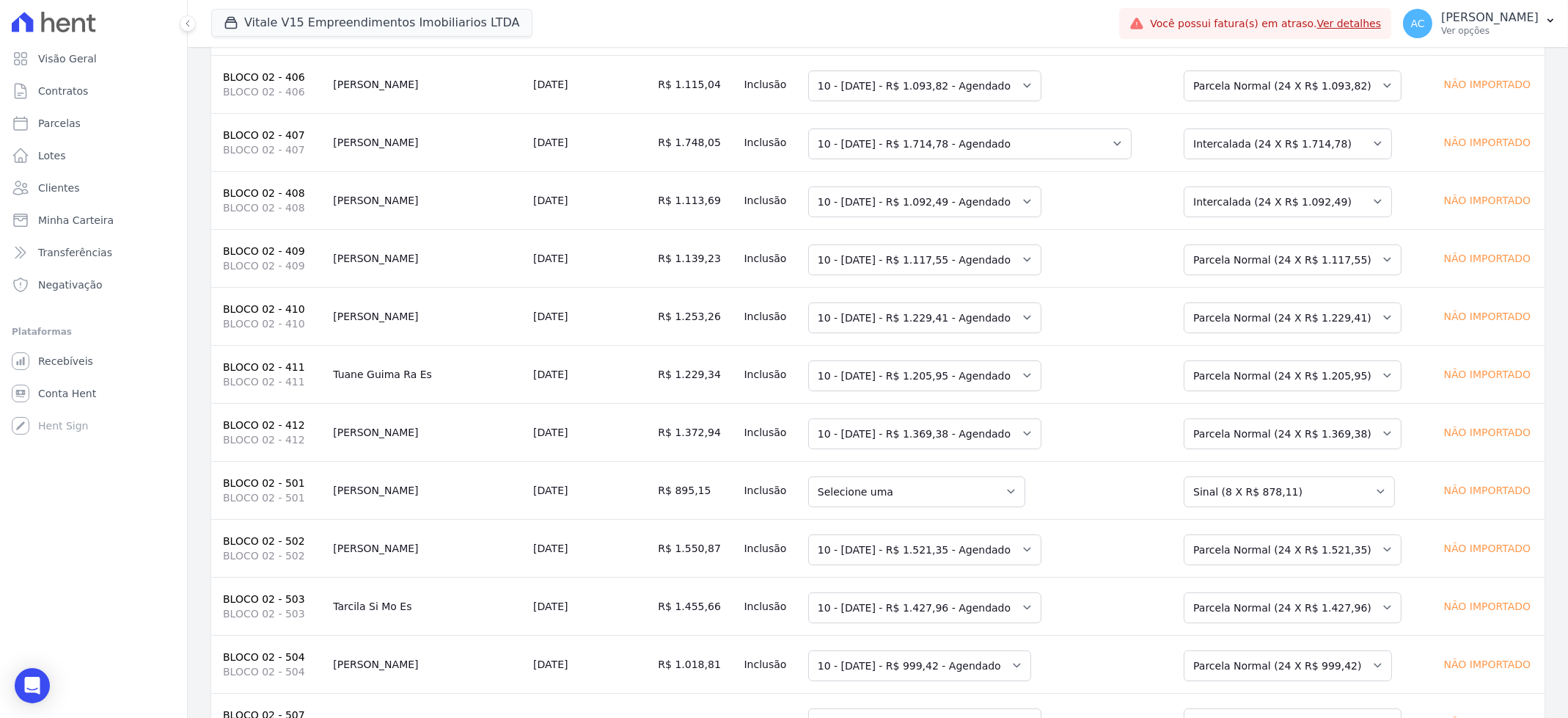
scroll to position [7907, 0]
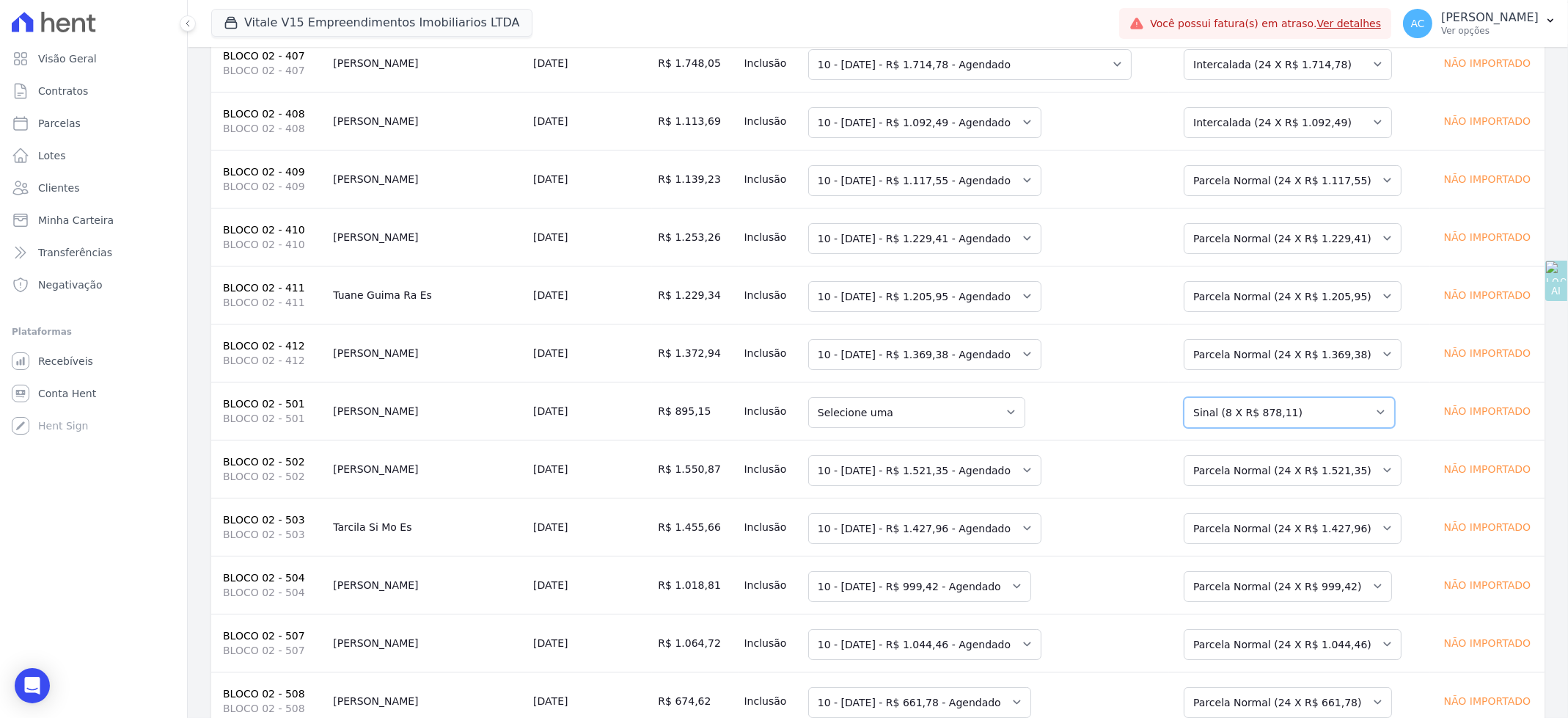
click at [1312, 428] on select "Selecione uma Nova Parcela Avulsa Parcela Avulsa Existente Intercalada (8 X R$ …" at bounding box center [1289, 412] width 211 height 31
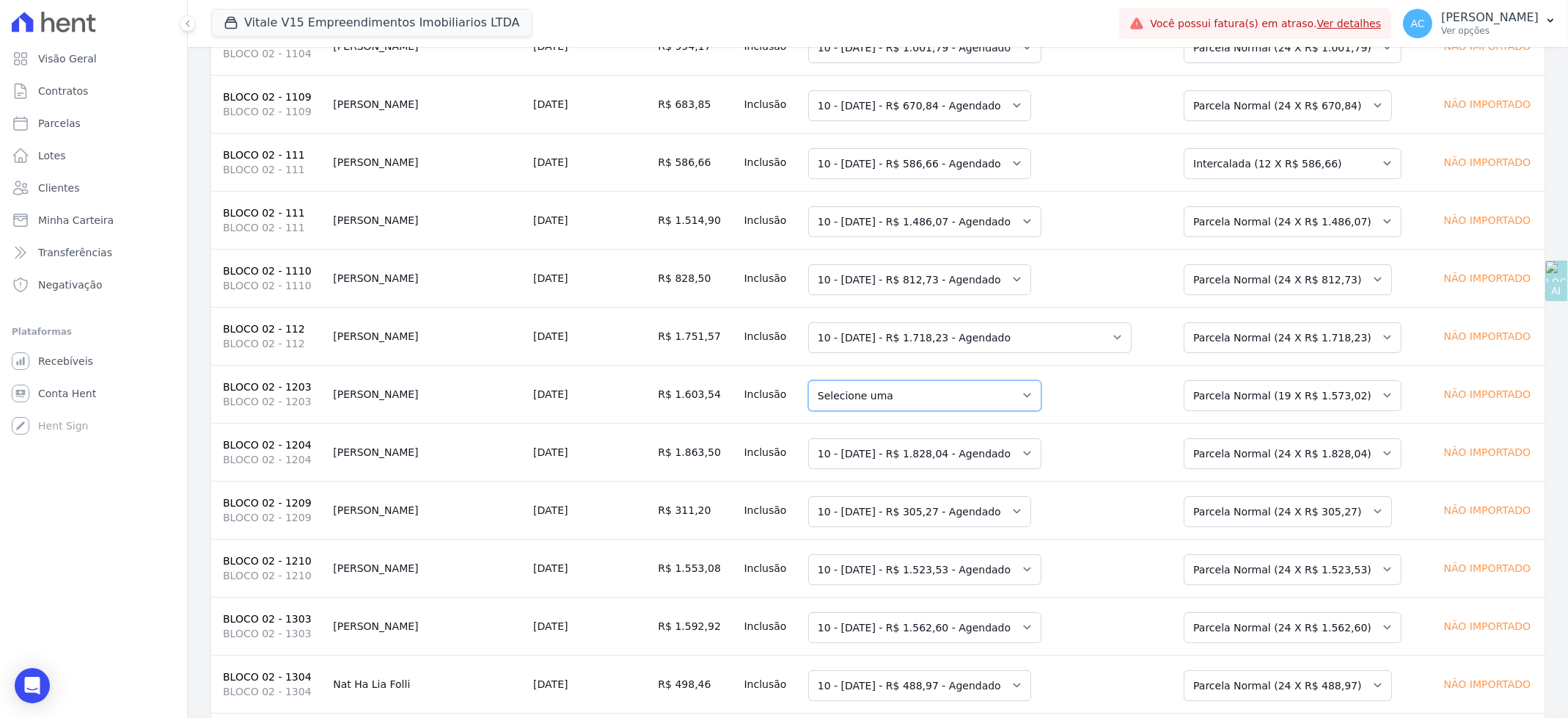
click at [912, 411] on select "Selecione uma 5 - 20/09/2025 - R$ 1.573,02 - Agendado 6 - 20/10/2025 - R$ 1.573…" at bounding box center [925, 395] width 233 height 31
drag, startPoint x: 1035, startPoint y: 419, endPoint x: 1063, endPoint y: 420, distance: 28.0
click at [1036, 419] on td "Selecione uma 5 - 20/09/2025 - R$ 1.573,02 - Agendado 6 - 20/10/2025 - R$ 1.573…" at bounding box center [985, 393] width 367 height 58
click at [1184, 411] on select "Selecione uma Nova Parcela Avulsa Parcela Avulsa Existente Parcela Normal (19 X…" at bounding box center [1292, 395] width 218 height 31
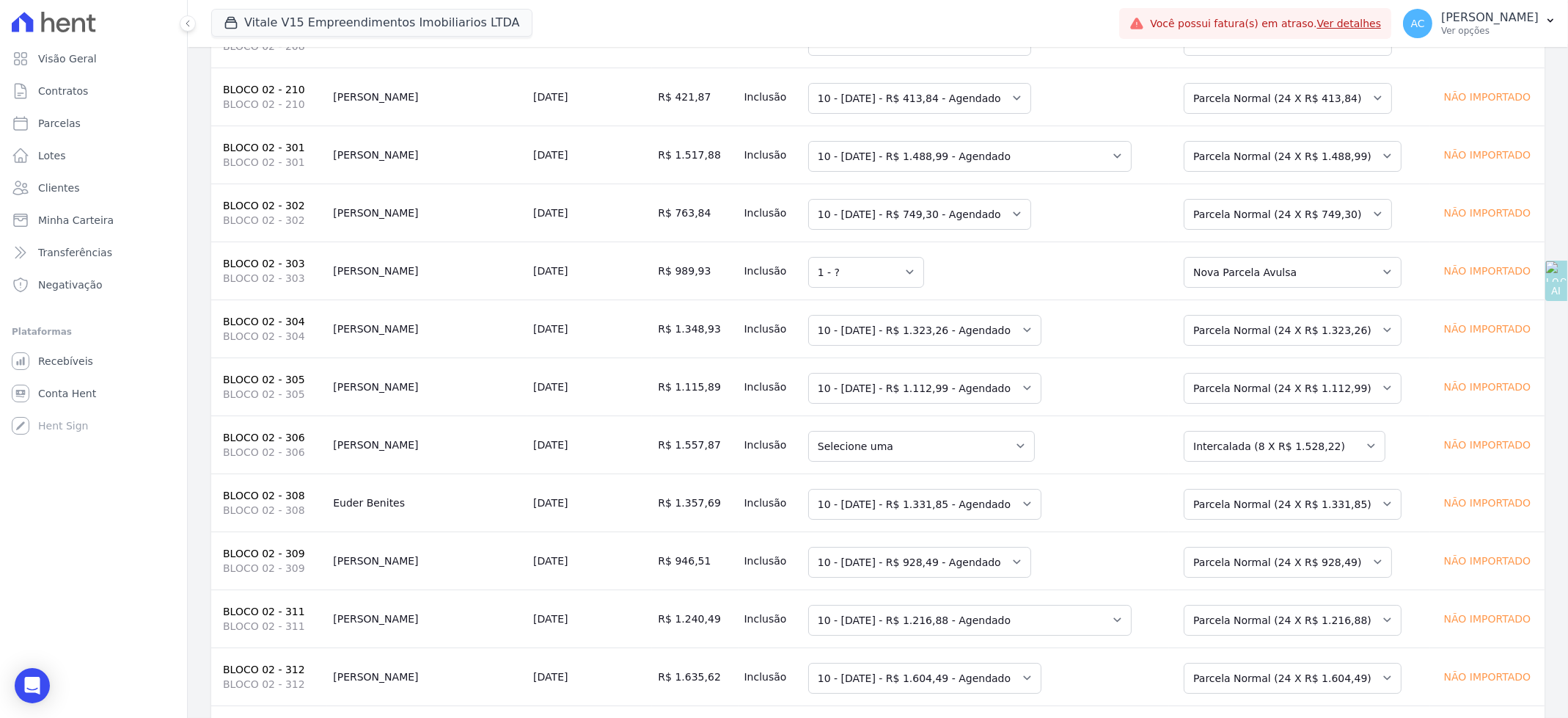
scroll to position [6915, 0]
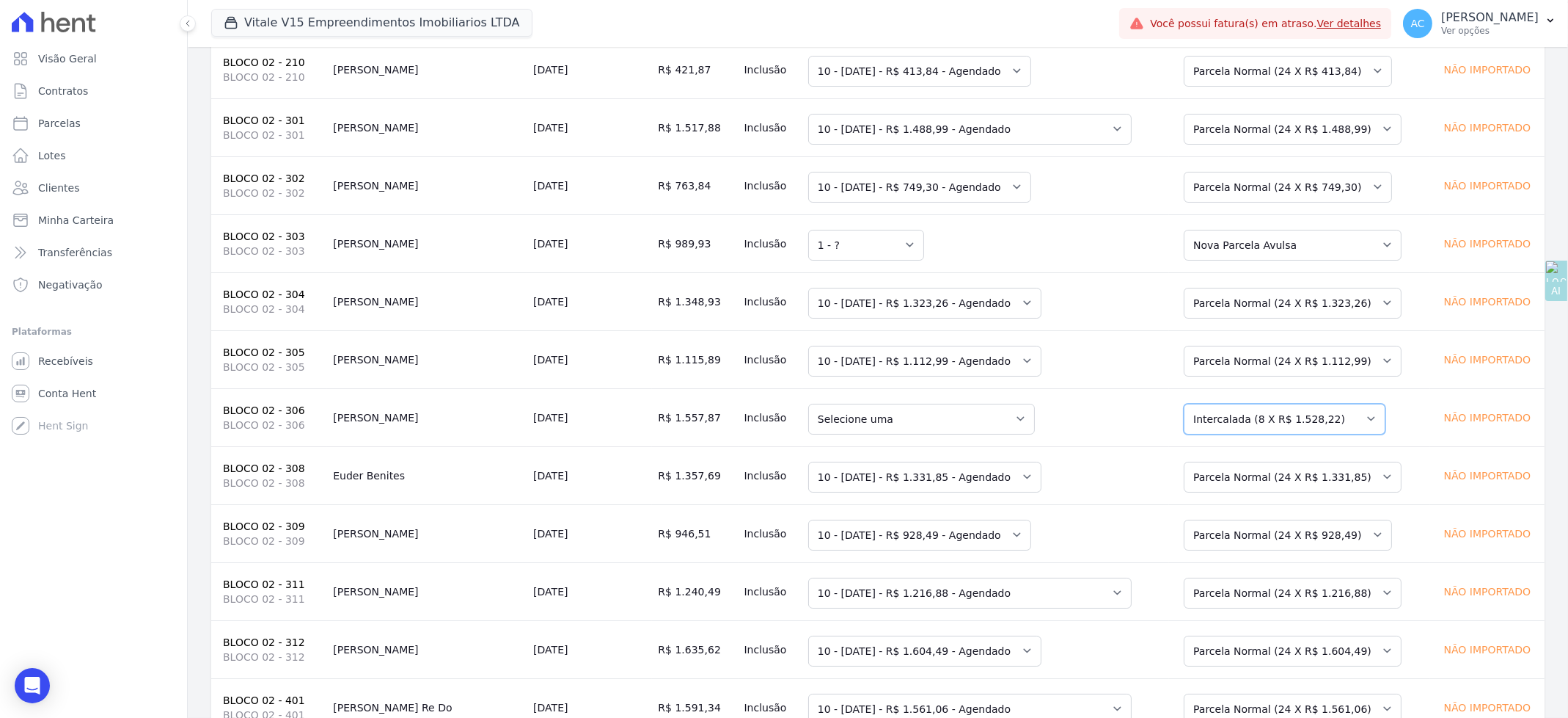
drag, startPoint x: 1225, startPoint y: 437, endPoint x: 1229, endPoint y: 447, distance: 10.8
click at [1225, 435] on select "Selecione uma Nova Parcela Avulsa Parcela Avulsa Existente Parcela Normal (8 X …" at bounding box center [1285, 418] width 202 height 31
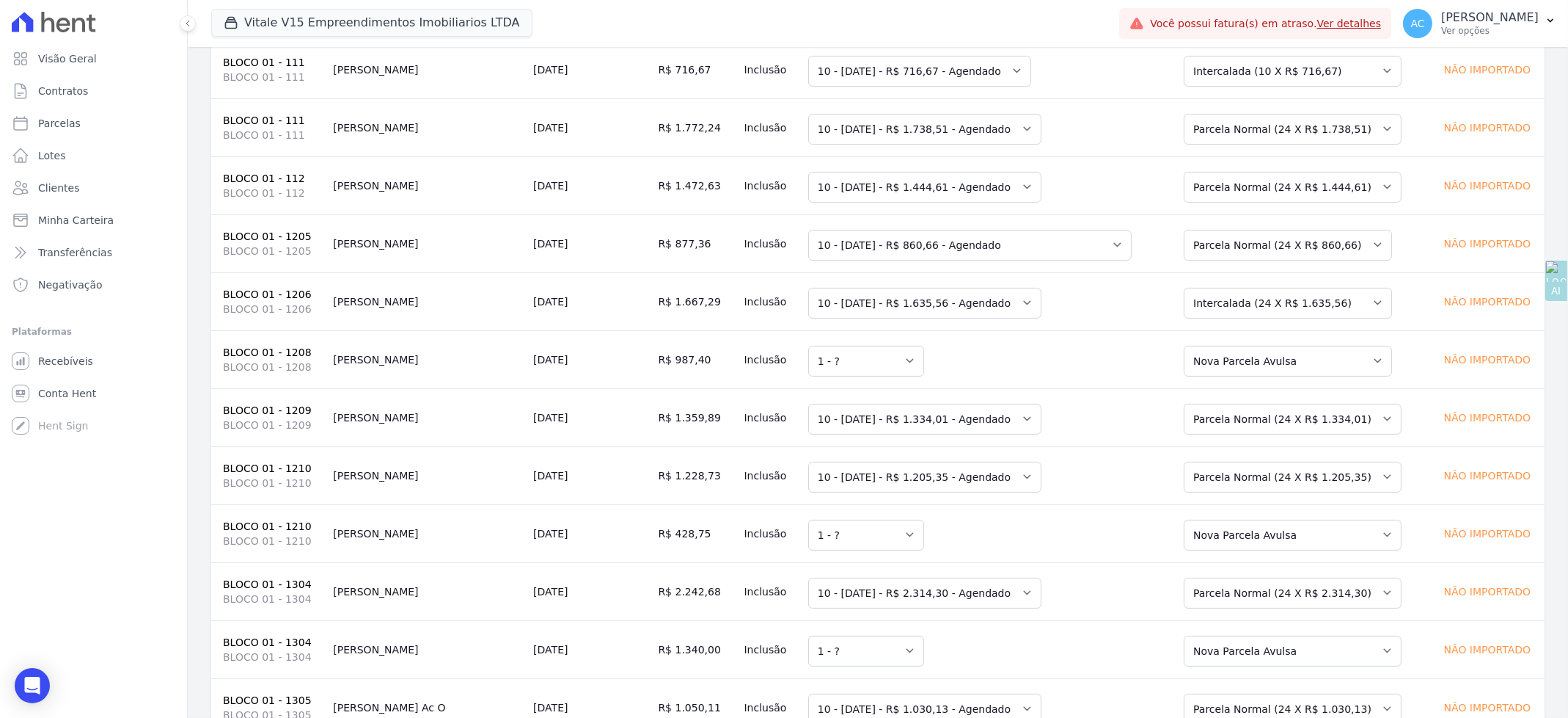
scroll to position [0, 0]
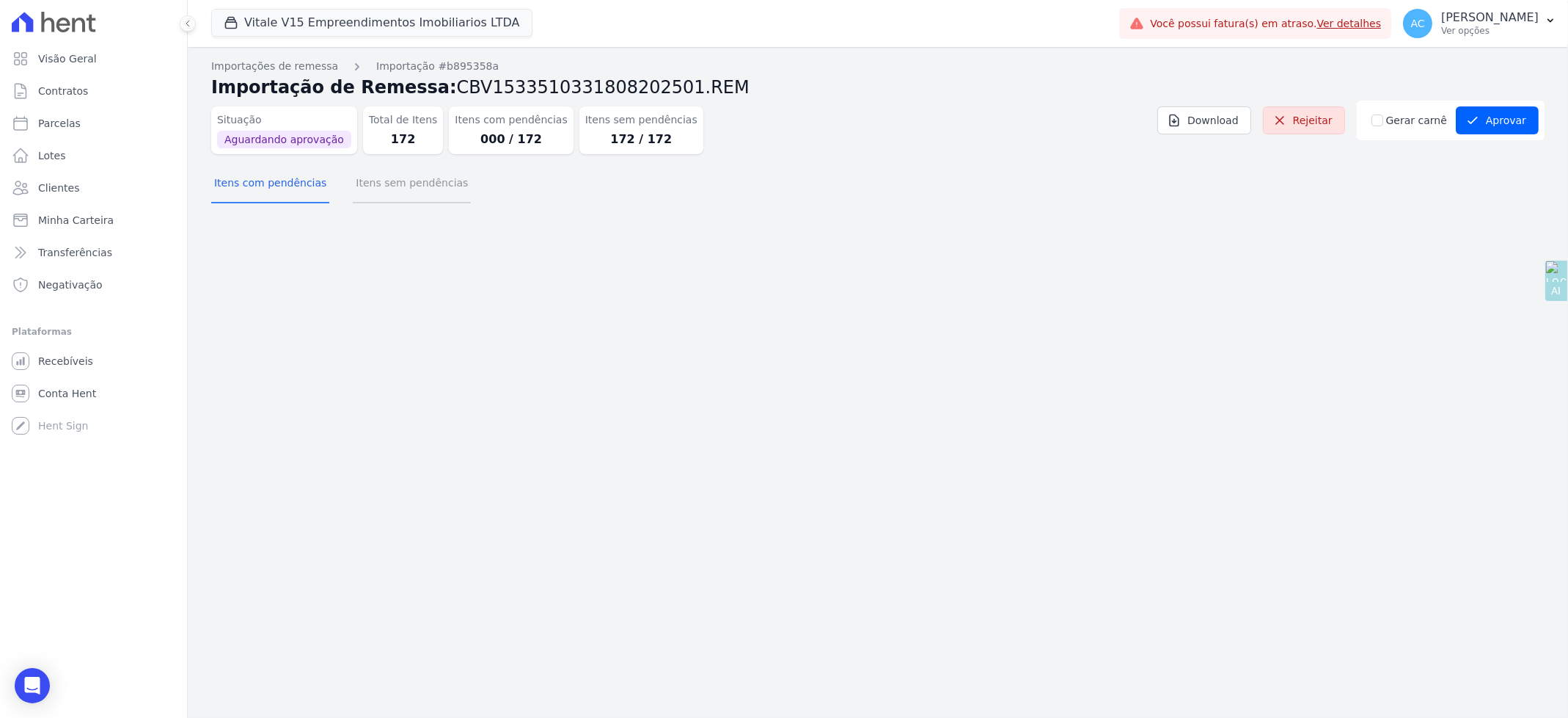
click at [403, 181] on button "Itens sem pendências" at bounding box center [411, 184] width 118 height 38
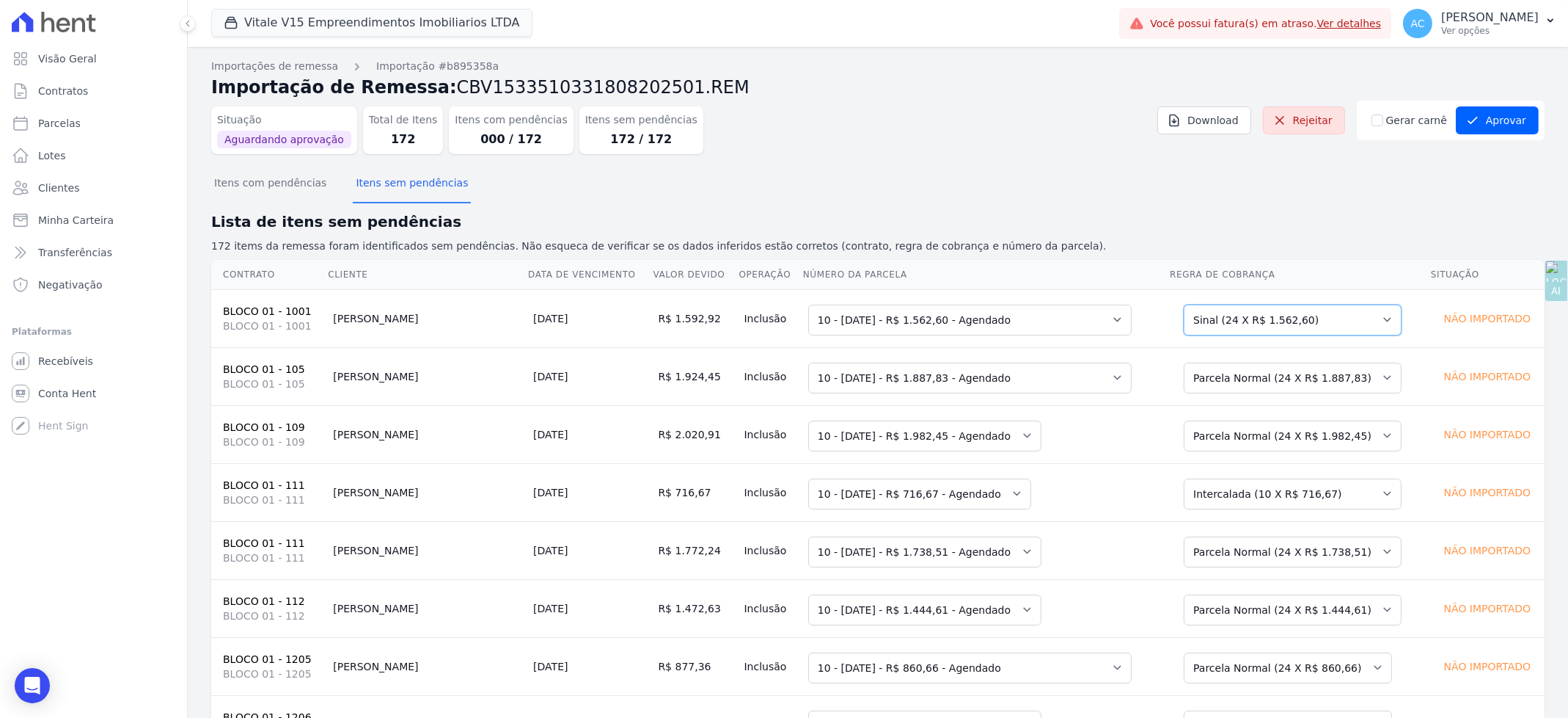
click at [1291, 312] on select "Selecione uma Nova Parcela Avulsa Parcela Avulsa Existente Intercalada (2 X R$ …" at bounding box center [1292, 320] width 218 height 31
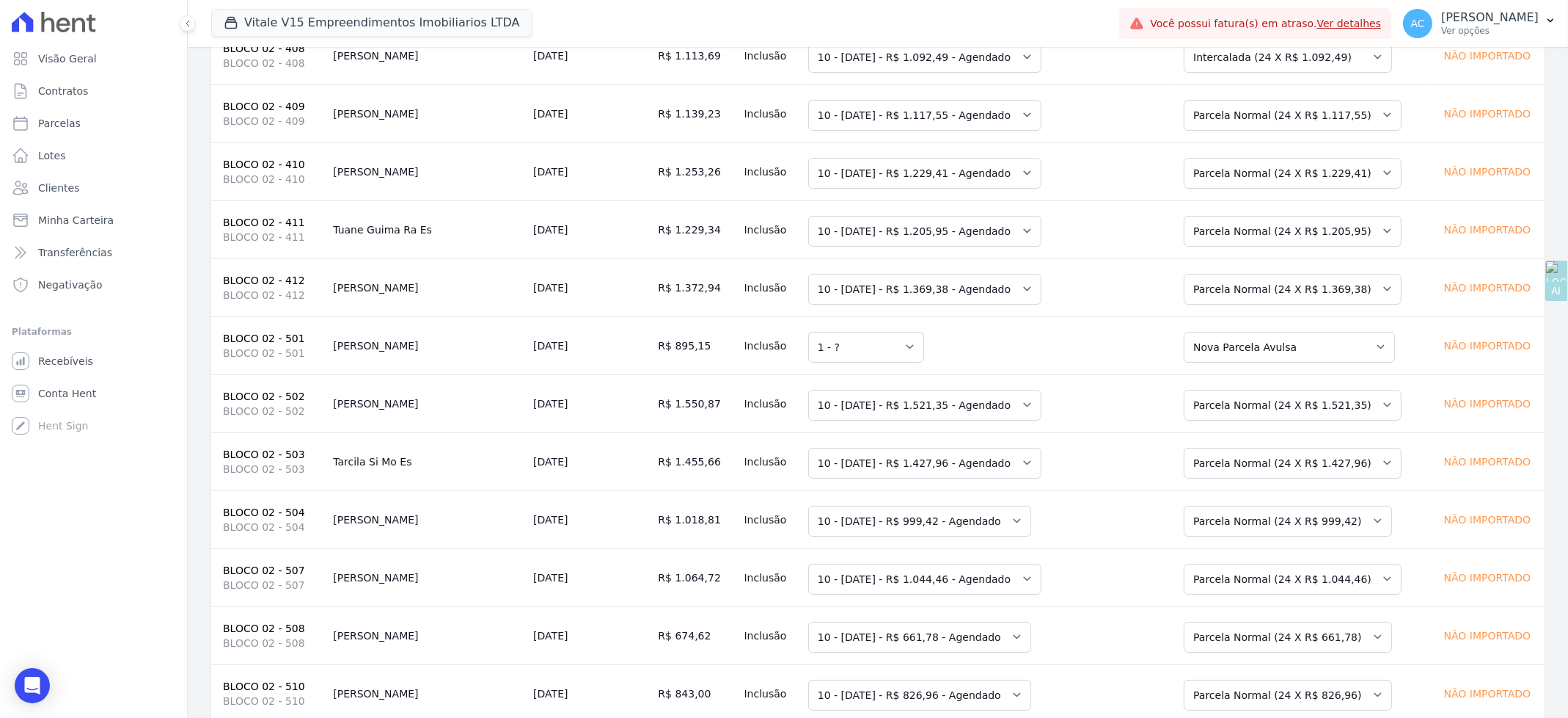
scroll to position [7662, 0]
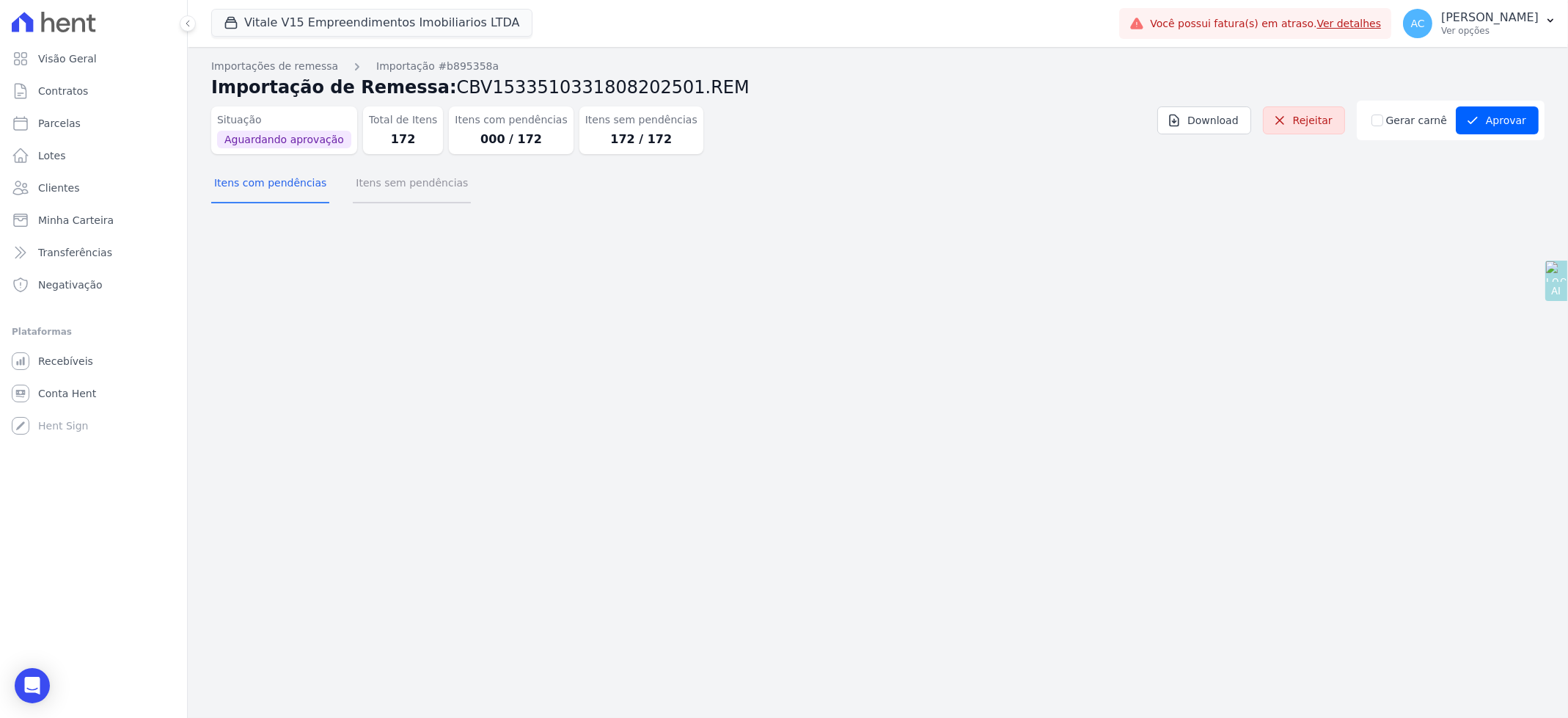
click at [381, 182] on button "Itens sem pendências" at bounding box center [411, 184] width 118 height 38
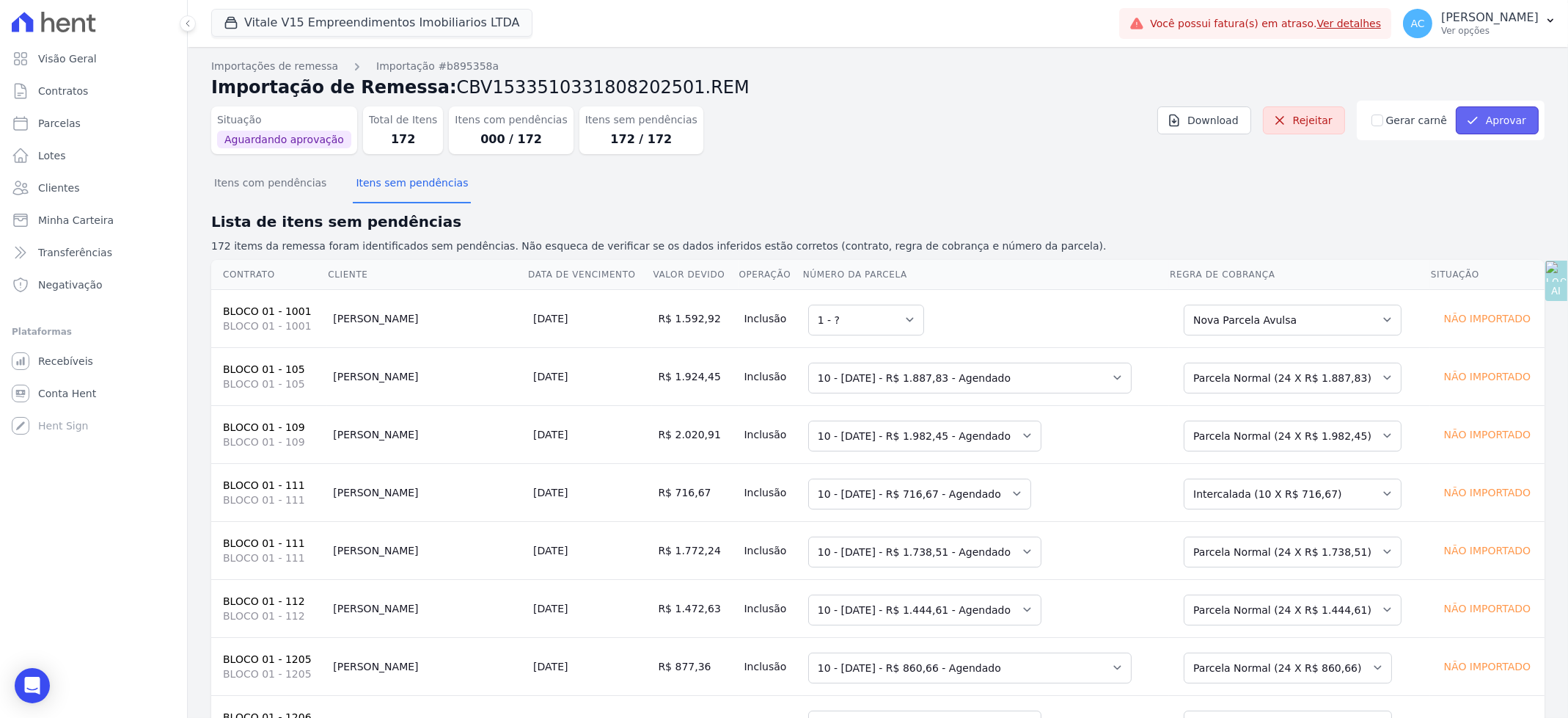
click at [1482, 123] on button "Aprovar" at bounding box center [1498, 120] width 83 height 28
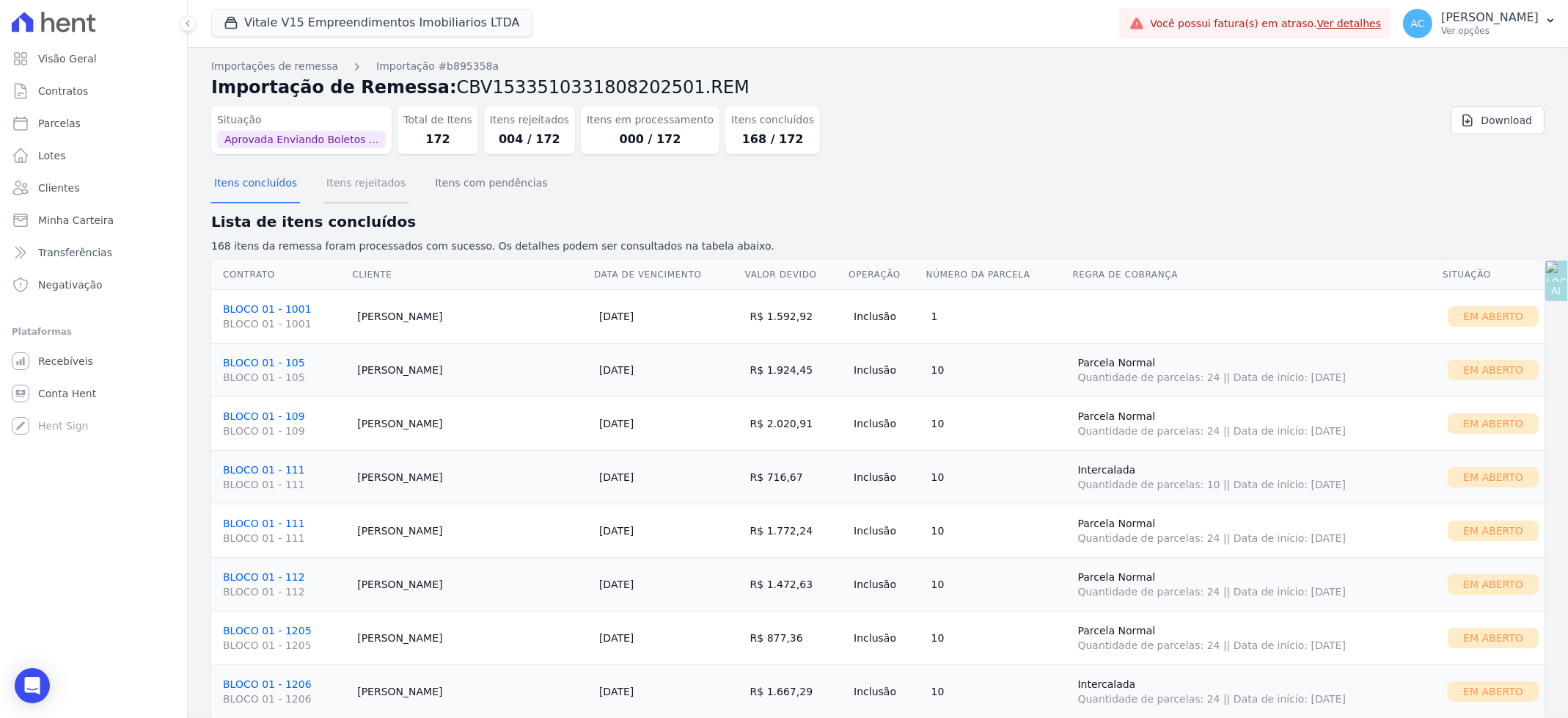
click at [382, 177] on button "Itens rejeitados" at bounding box center [366, 184] width 85 height 38
